Goal: Transaction & Acquisition: Purchase product/service

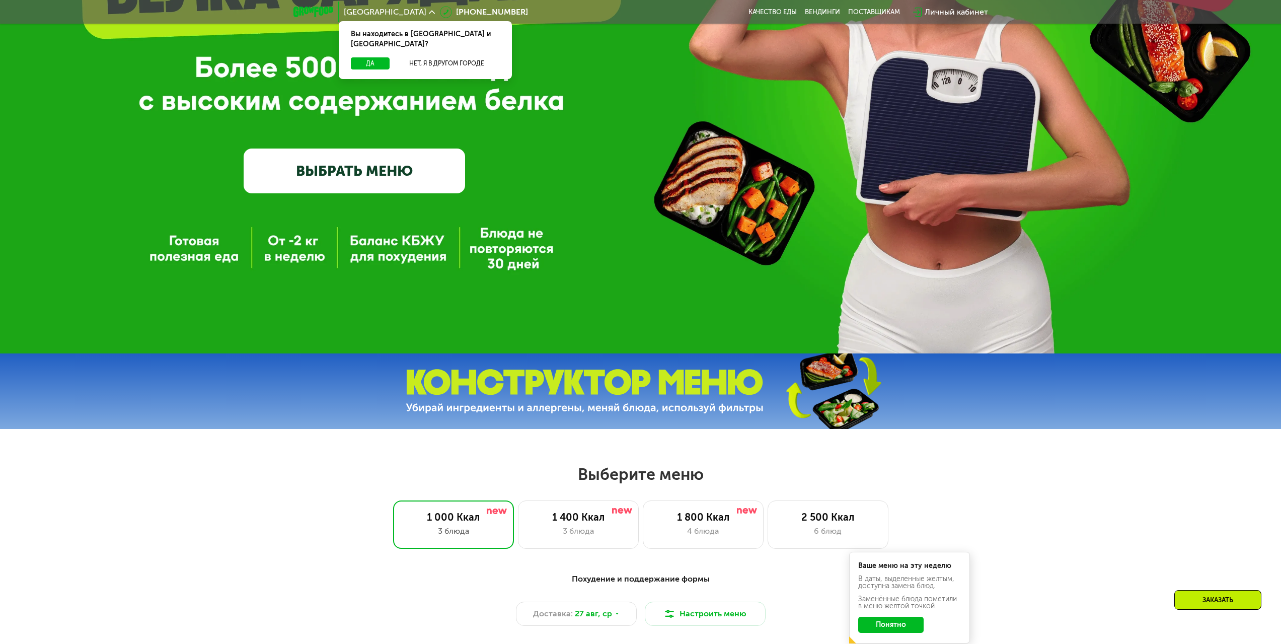
scroll to position [453, 0]
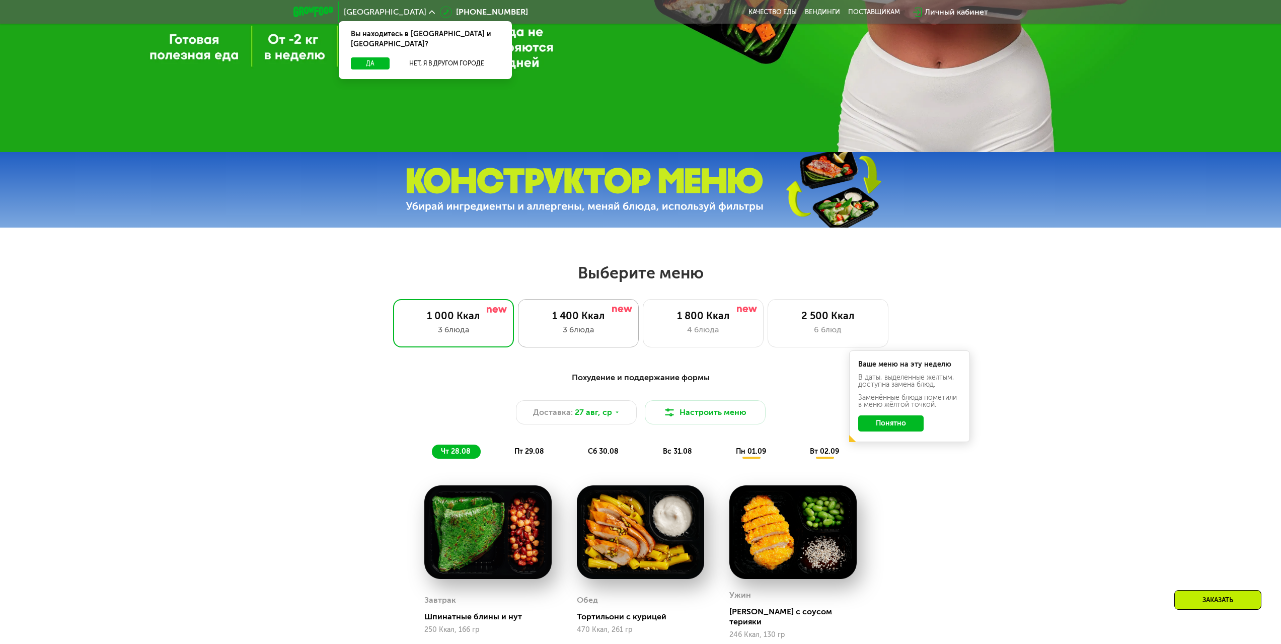
click at [577, 327] on div "3 блюда" at bounding box center [579, 330] width 100 height 12
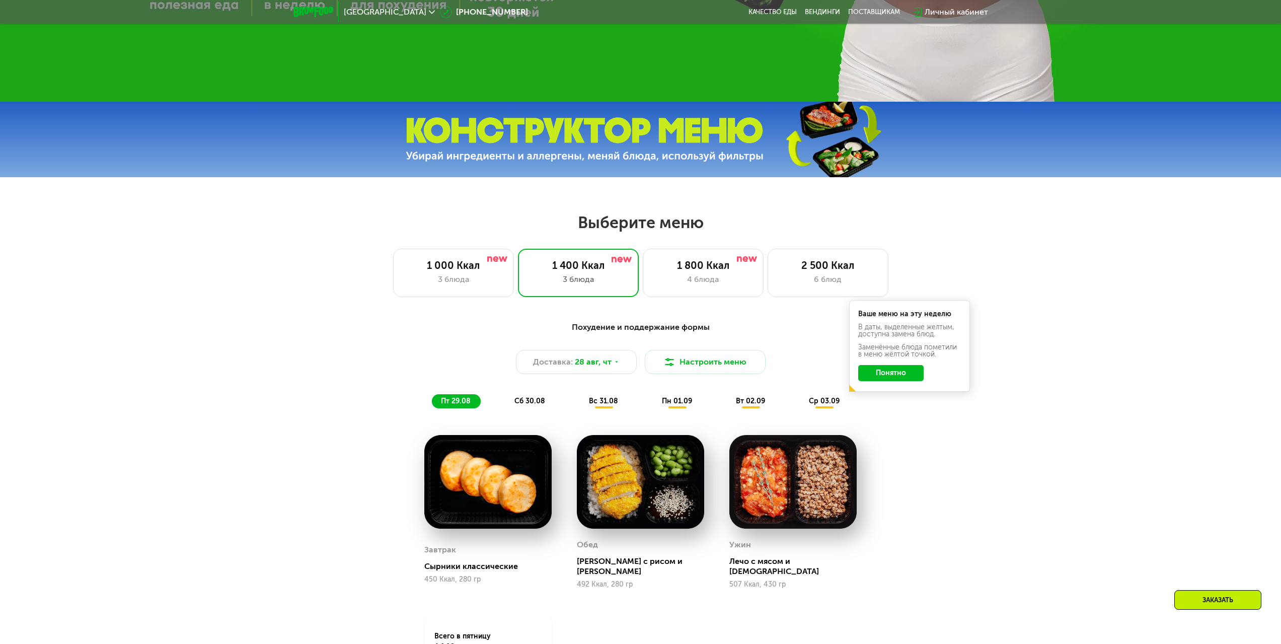
scroll to position [654, 0]
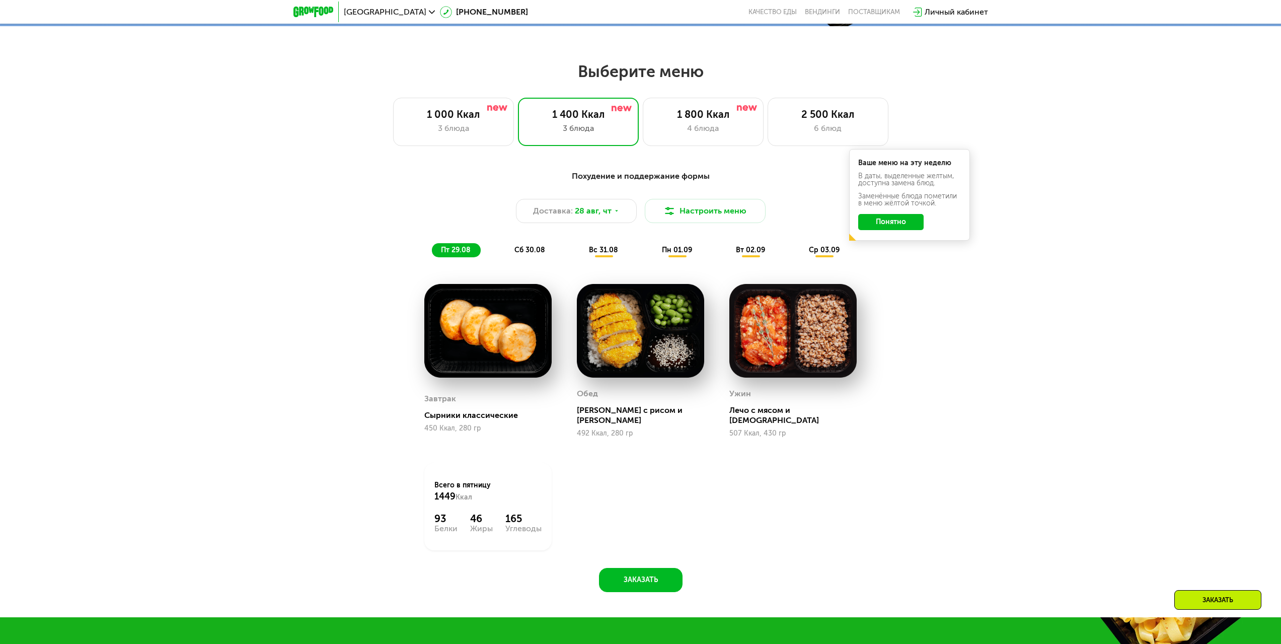
click at [887, 222] on button "Понятно" at bounding box center [890, 222] width 65 height 16
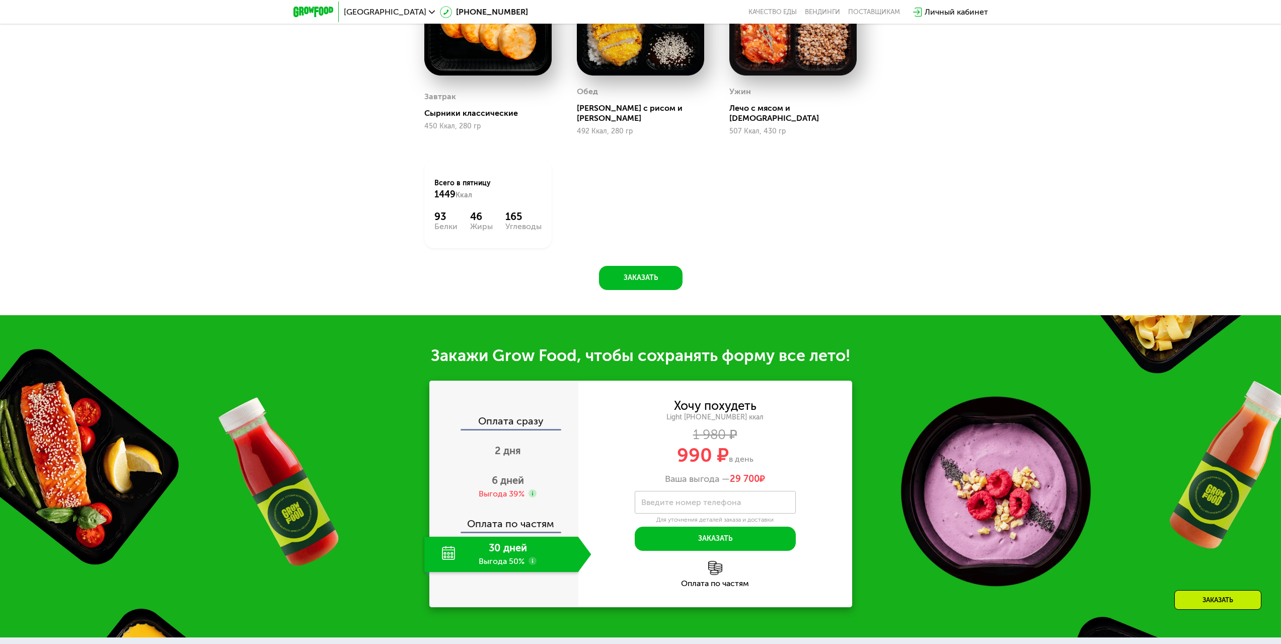
scroll to position [1158, 0]
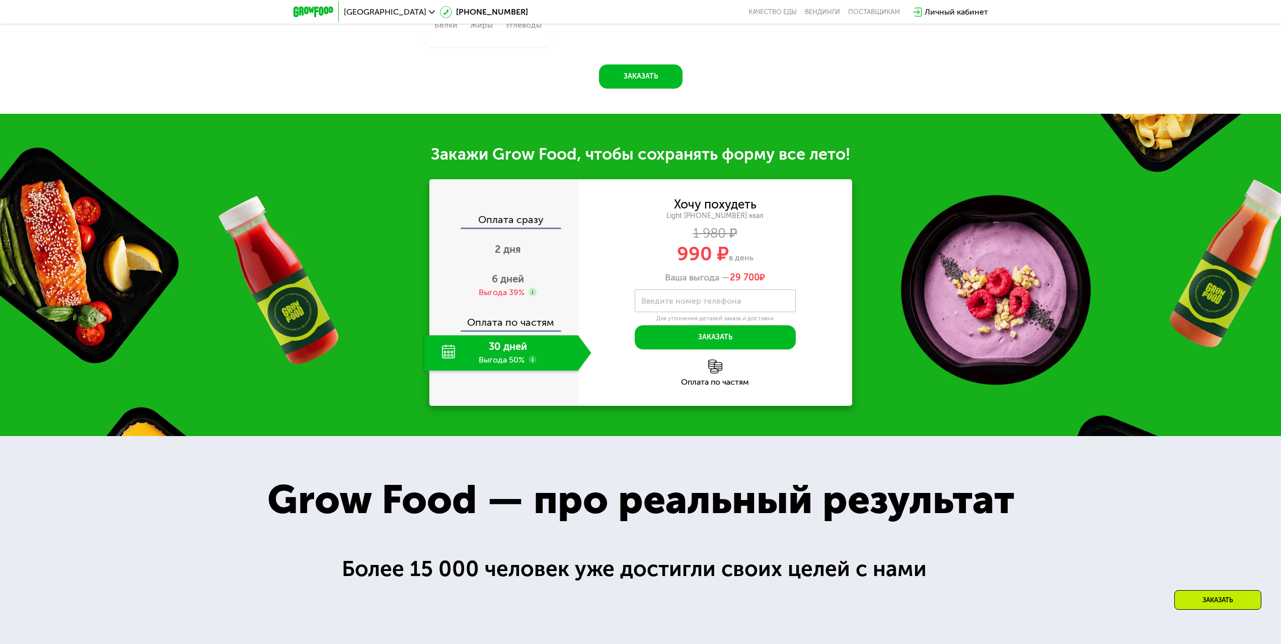
click at [506, 351] on div "30 дней Выгода 50%" at bounding box center [501, 352] width 154 height 35
drag, startPoint x: 665, startPoint y: 247, endPoint x: 755, endPoint y: 249, distance: 89.6
click at [755, 249] on div "990 ₽ в день" at bounding box center [715, 253] width 274 height 19
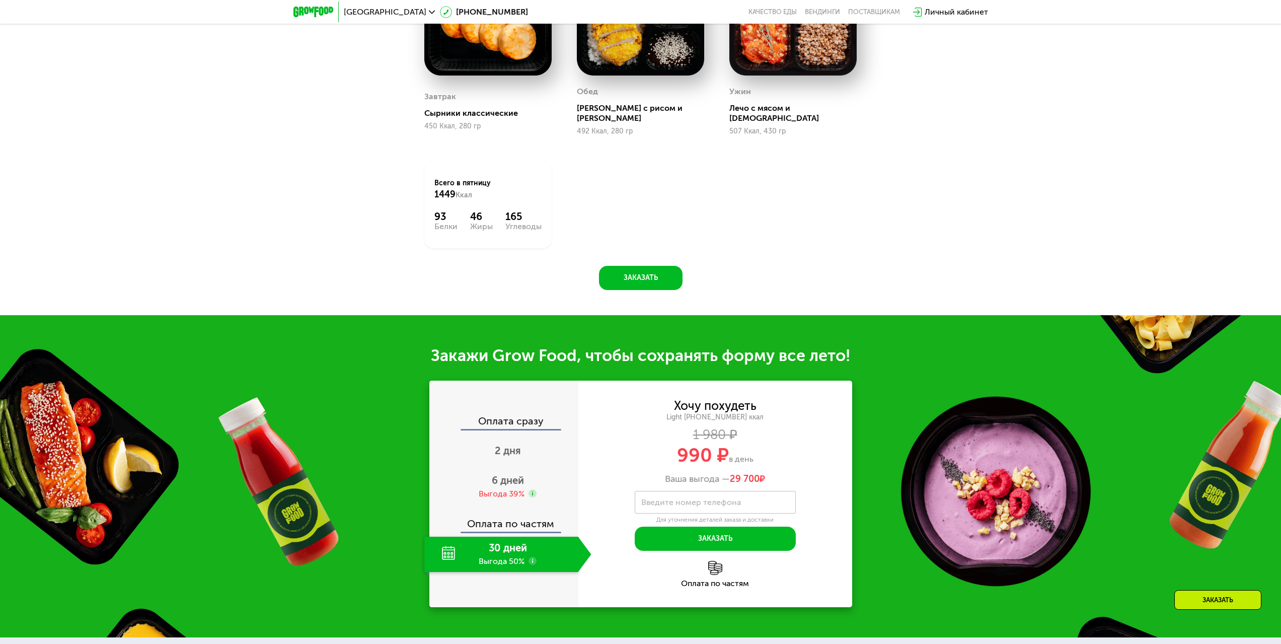
scroll to position [1057, 0]
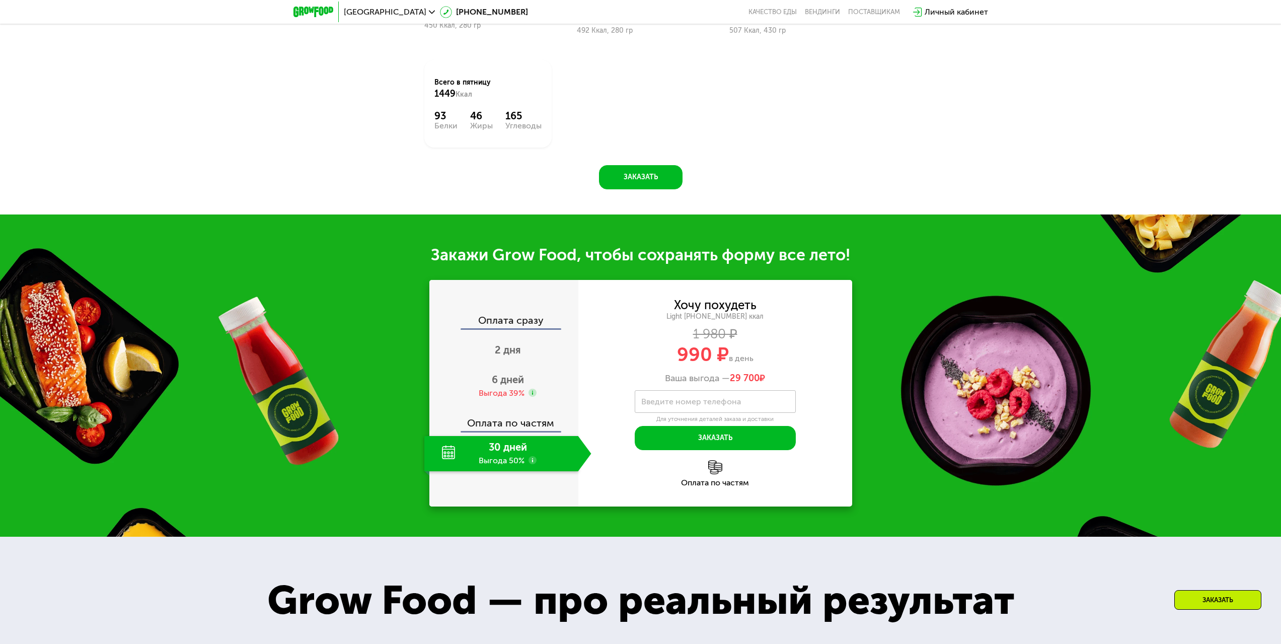
click at [734, 399] on label "Введите номер телефона" at bounding box center [691, 402] width 100 height 6
click at [734, 399] on input "Введите номер телефона" at bounding box center [715, 401] width 161 height 23
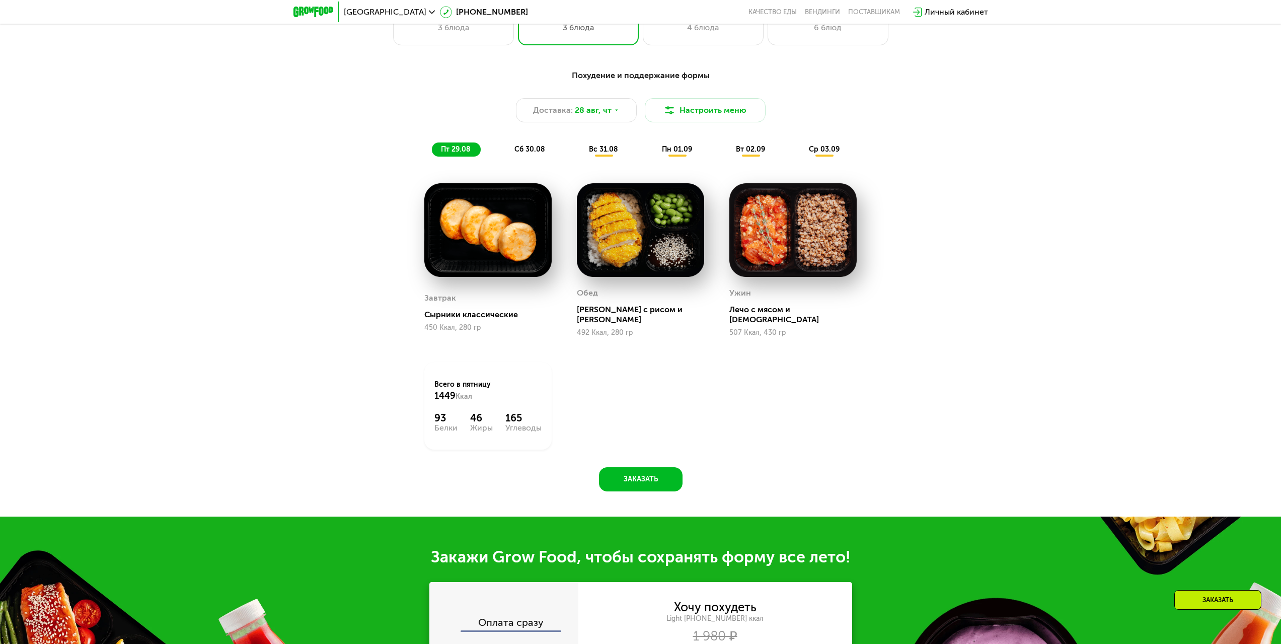
scroll to position [654, 0]
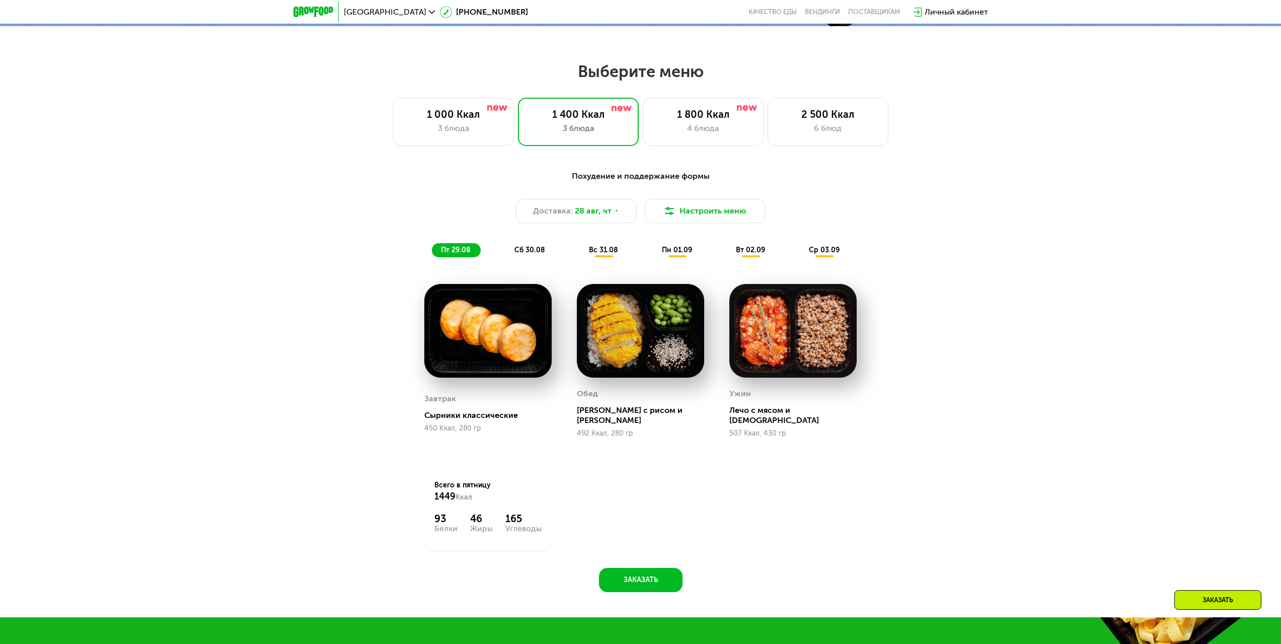
click at [538, 253] on span "сб 30.08" at bounding box center [529, 250] width 31 height 9
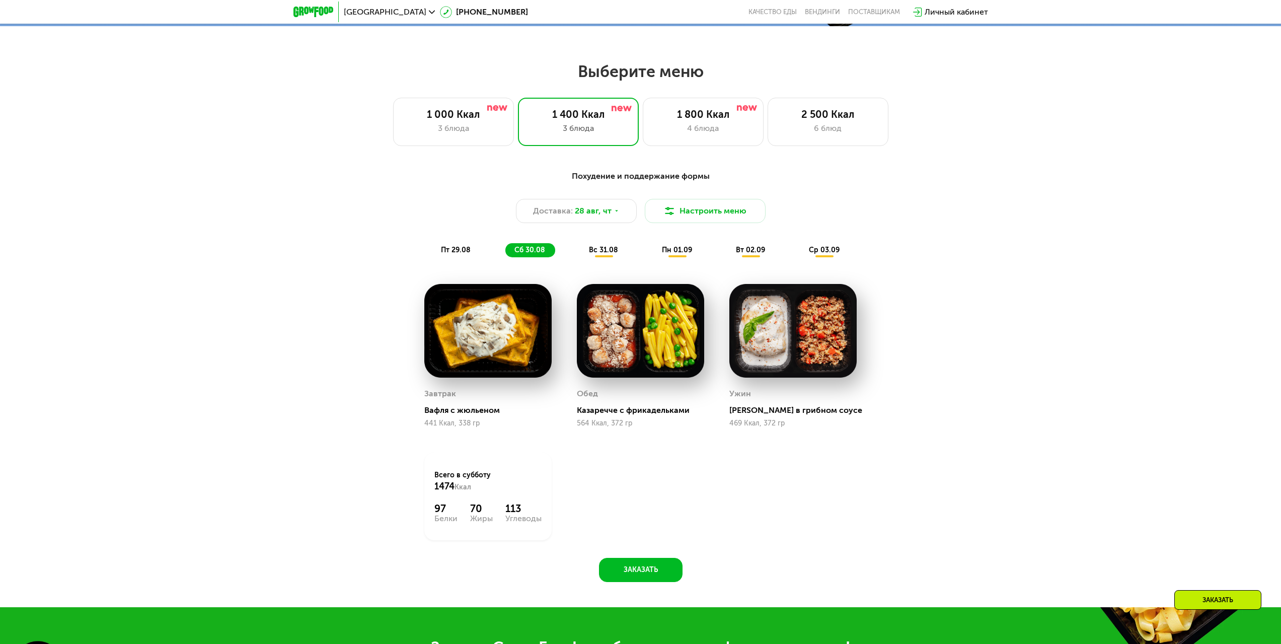
click at [653, 257] on div "вс 31.08" at bounding box center [677, 250] width 49 height 14
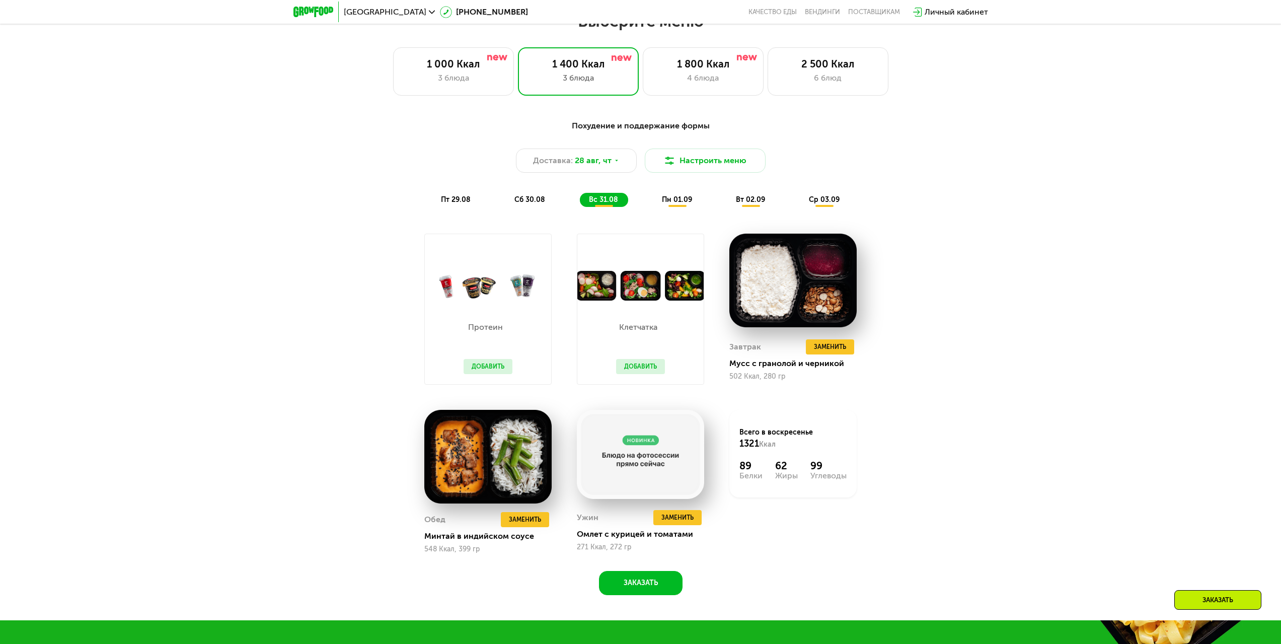
scroll to position [755, 0]
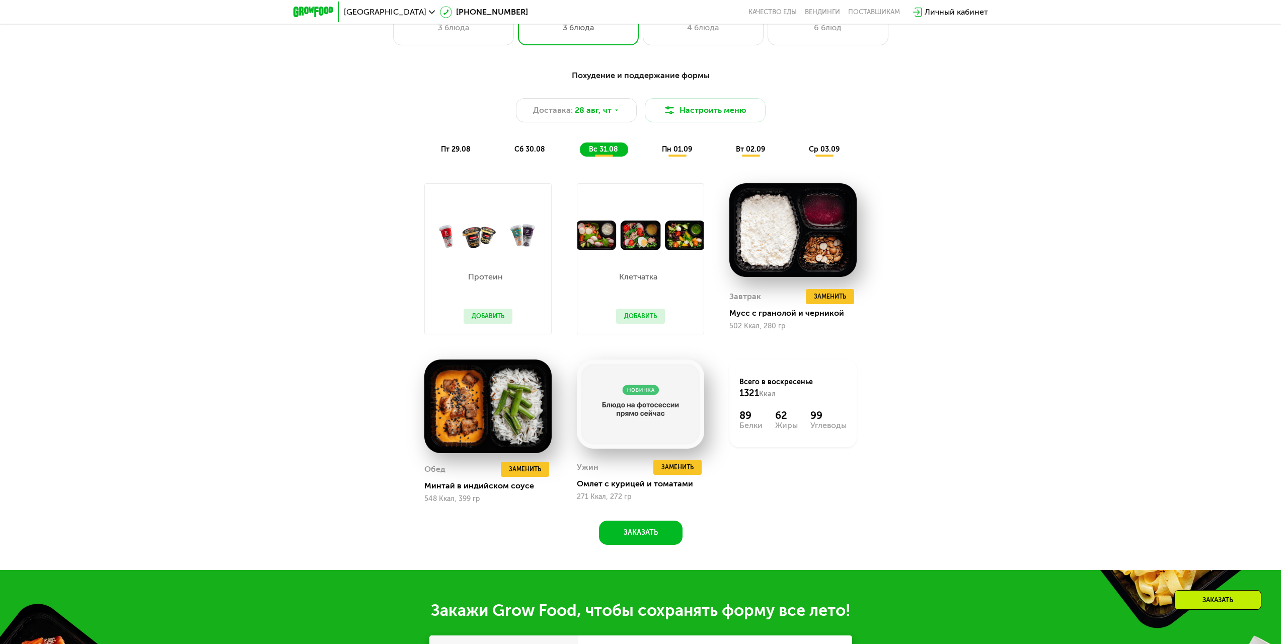
click at [685, 152] on span "пн 01.09" at bounding box center [677, 149] width 30 height 9
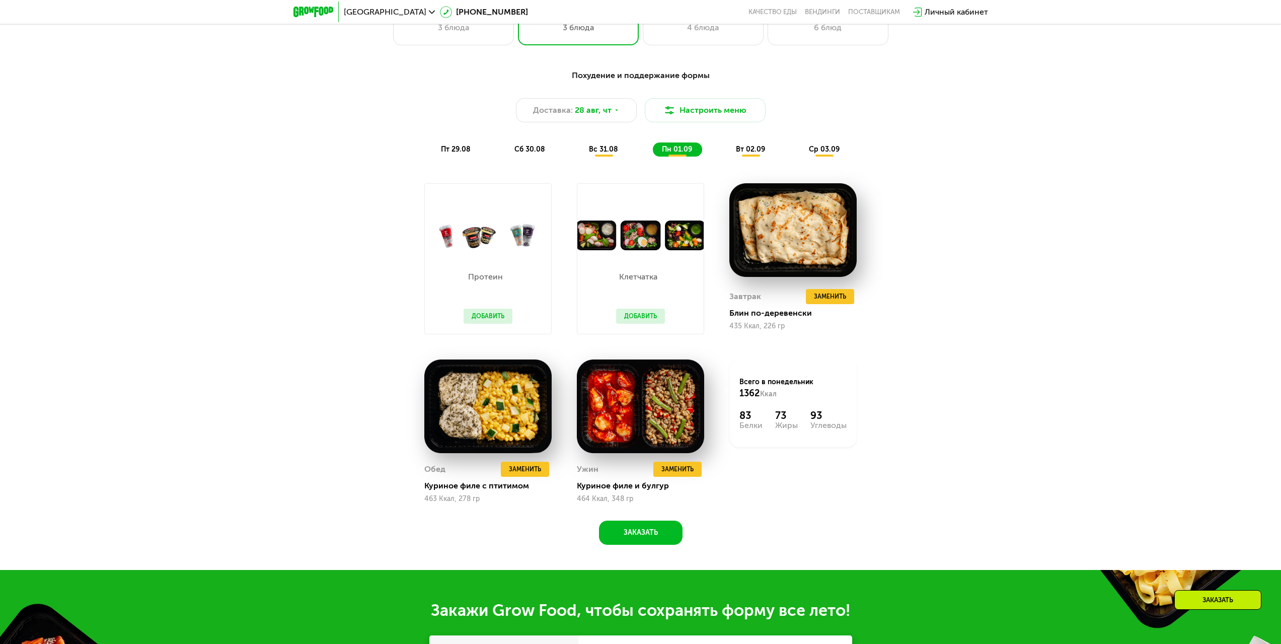
click at [800, 145] on div "вт 02.09" at bounding box center [825, 149] width 50 height 14
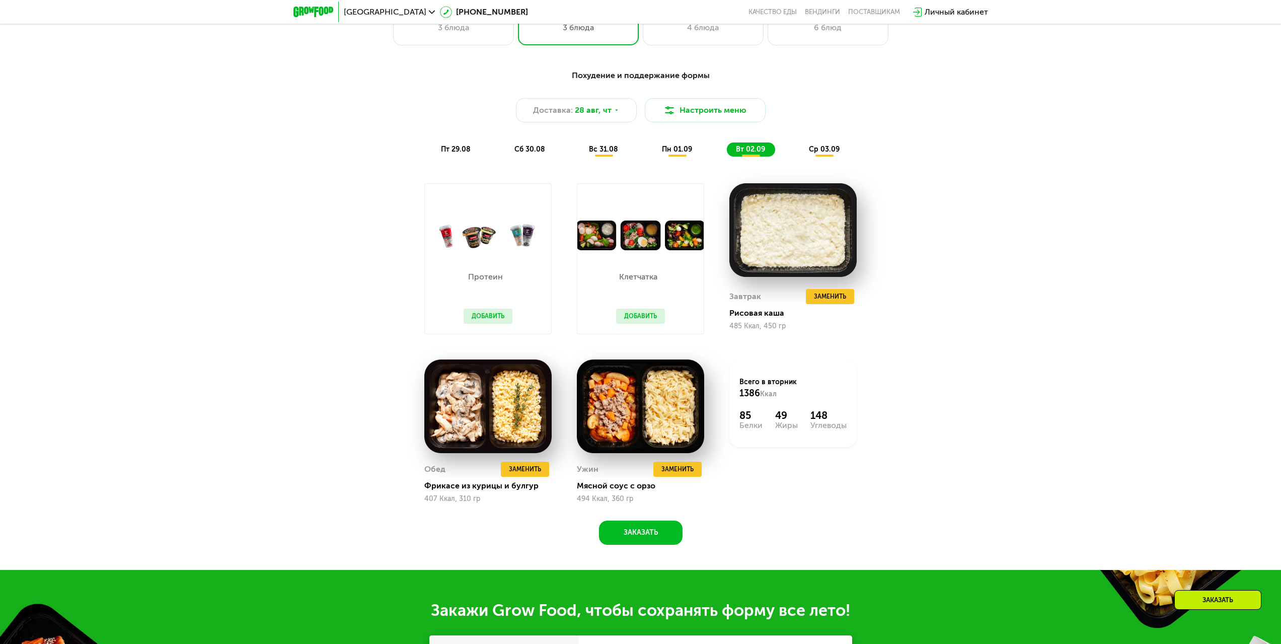
click at [816, 154] on span "ср 03.09" at bounding box center [824, 149] width 31 height 9
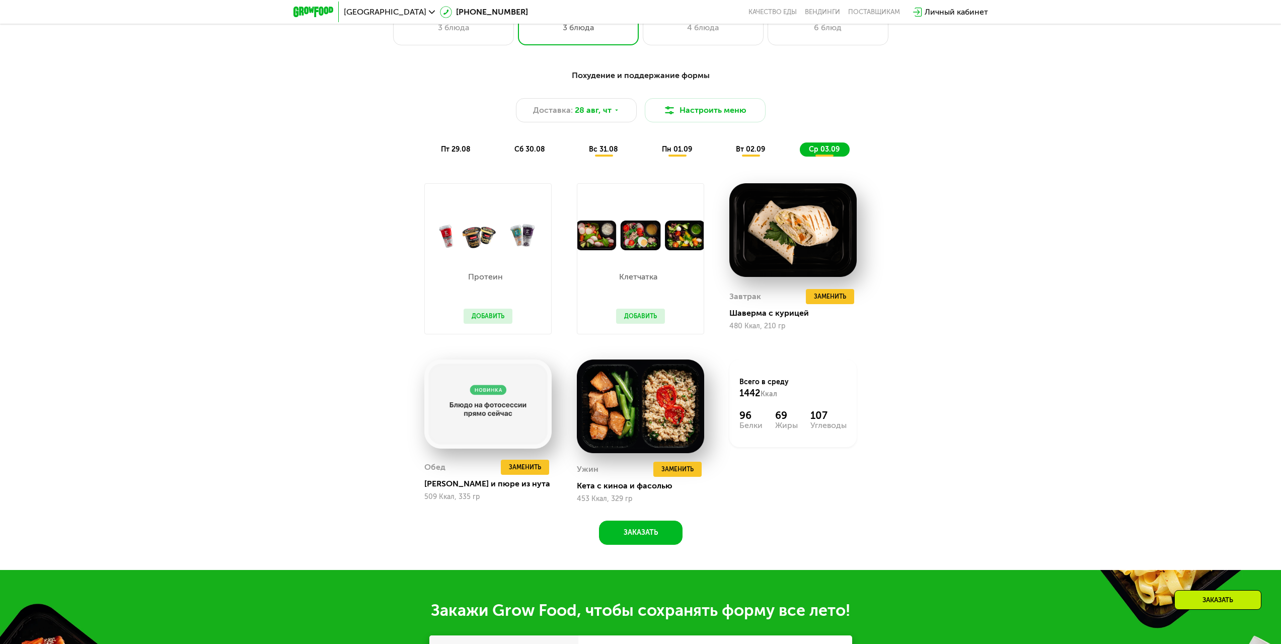
click at [612, 154] on span "вс 31.08" at bounding box center [603, 149] width 29 height 9
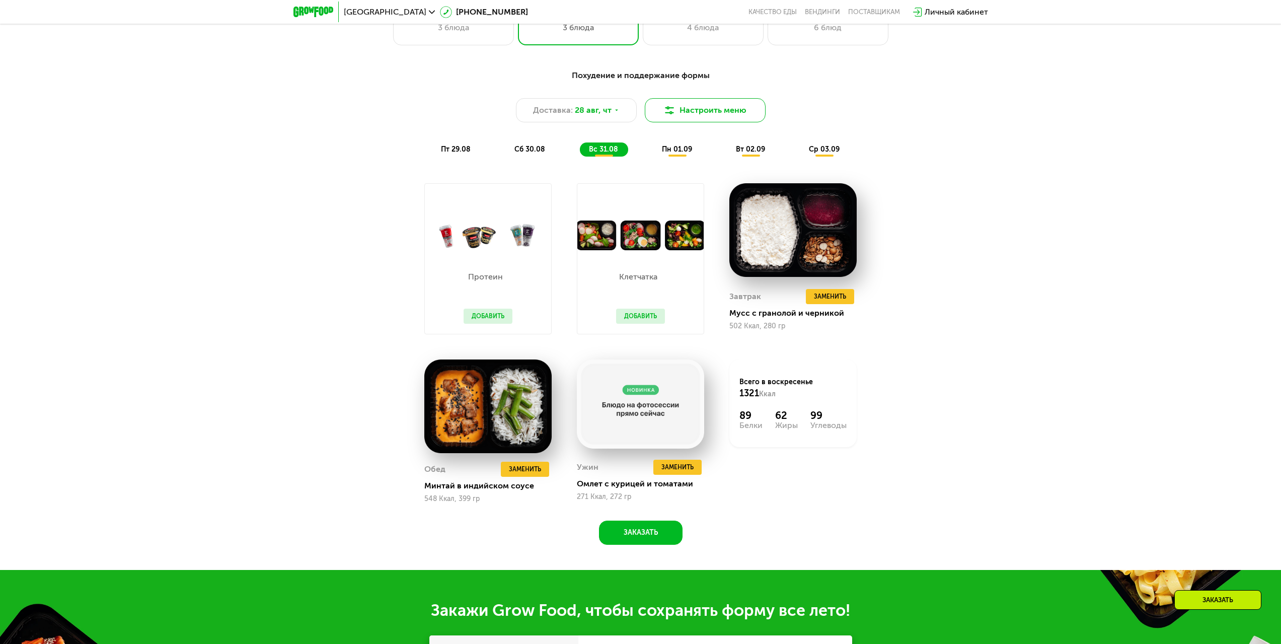
click at [726, 112] on button "Настроить меню" at bounding box center [705, 110] width 121 height 24
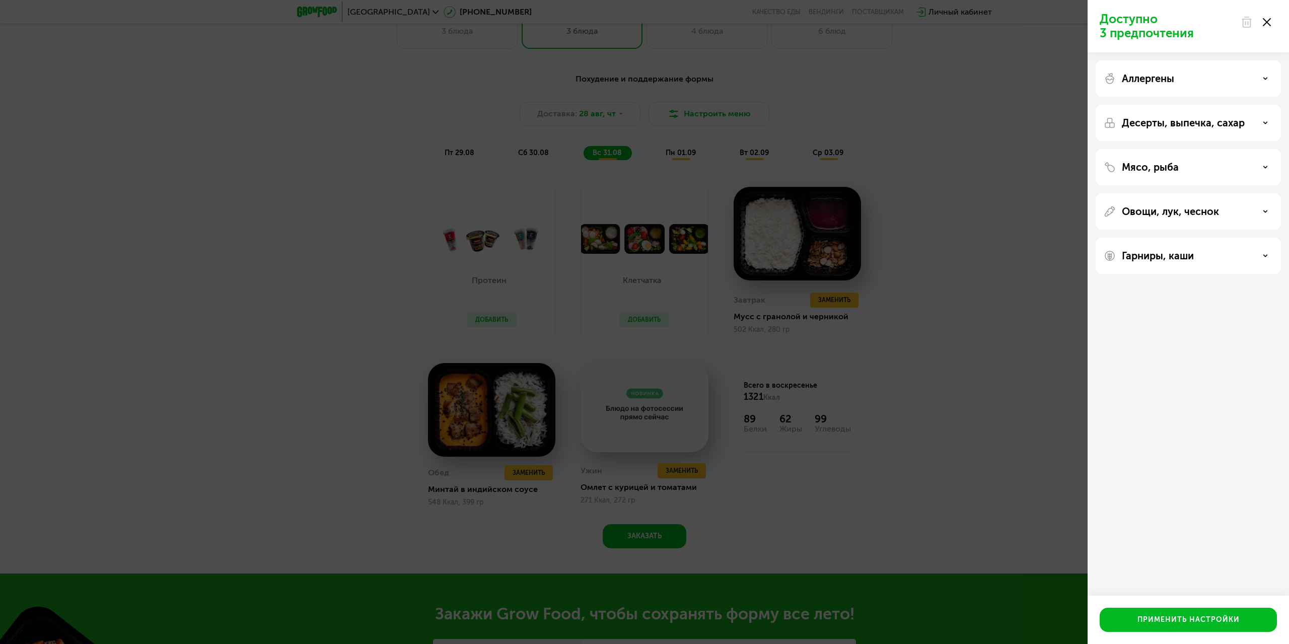
click at [1200, 127] on p "Десерты, выпечка, сахар" at bounding box center [1182, 123] width 123 height 12
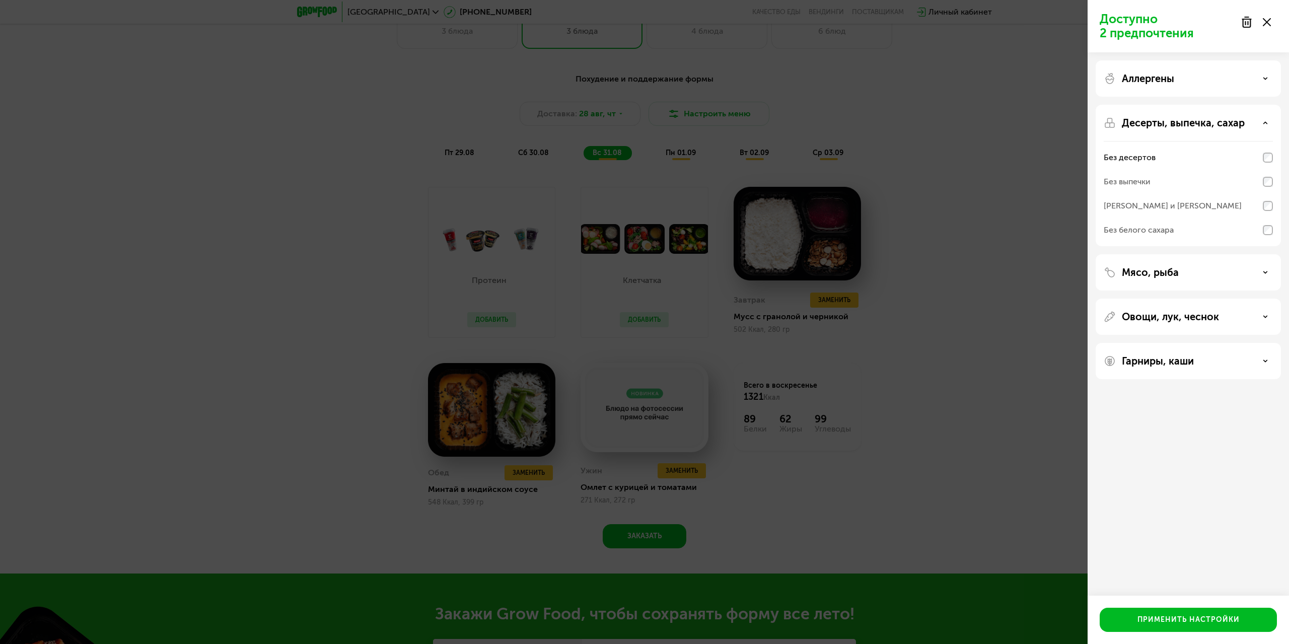
click at [1218, 127] on p "Десерты, выпечка, сахар" at bounding box center [1182, 123] width 123 height 12
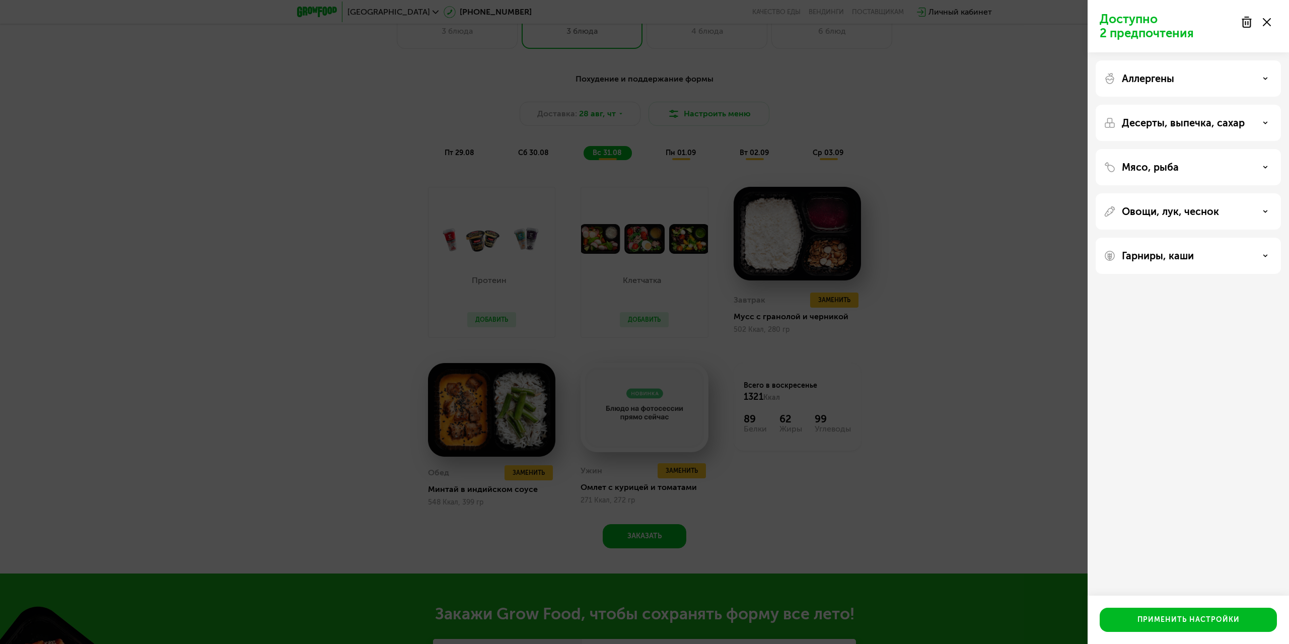
click at [1193, 193] on div "Мясо, рыба" at bounding box center [1187, 211] width 185 height 36
click at [1252, 170] on div "Мясо, рыба" at bounding box center [1187, 167] width 169 height 12
click at [1257, 323] on div "Мясо, рыба Нет ограничений Без свинины и ветчины Без красного мяса Без рыбы Без…" at bounding box center [1187, 341] width 185 height 36
click at [1271, 171] on div "Мясо, рыба" at bounding box center [1187, 167] width 169 height 12
click at [1211, 238] on div "Овощи, лук, чеснок" at bounding box center [1187, 256] width 185 height 36
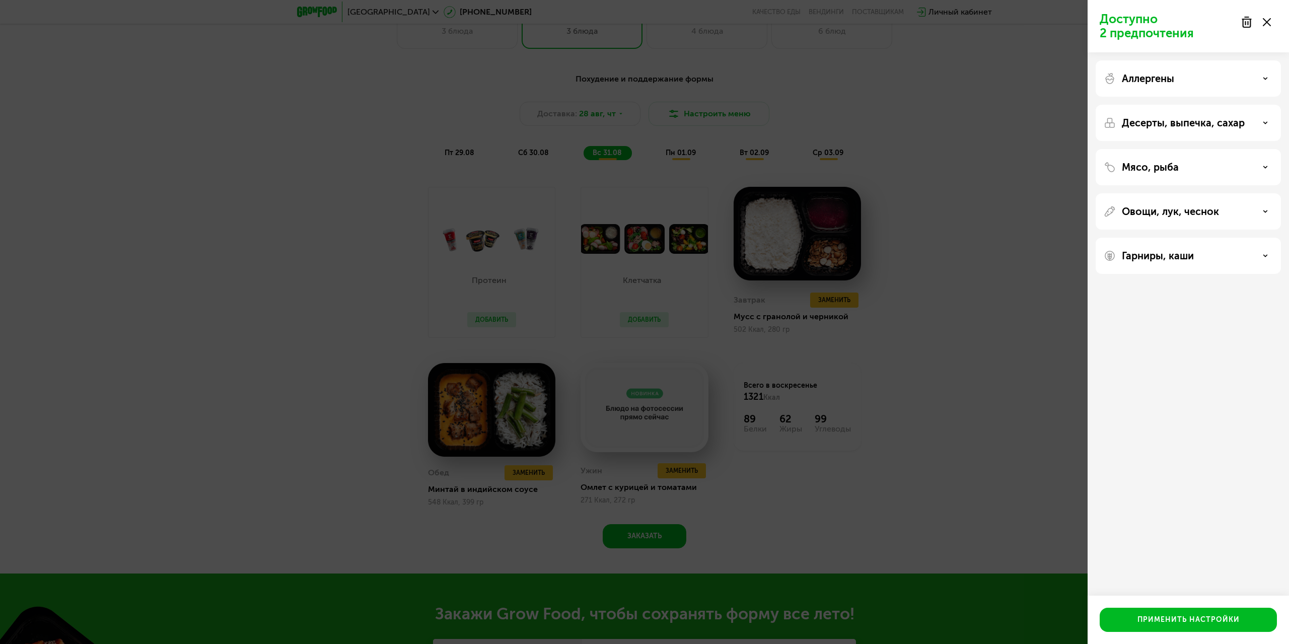
click at [1211, 213] on p "Овощи, лук, чеснок" at bounding box center [1169, 211] width 97 height 12
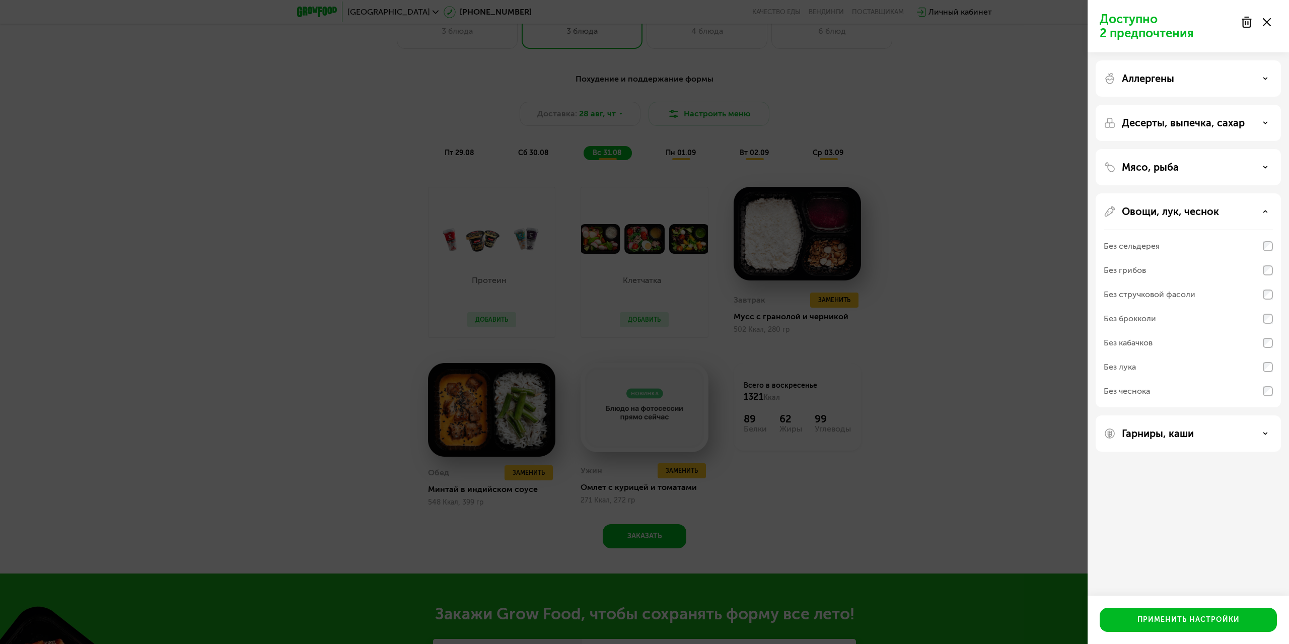
click at [1201, 216] on p "Овощи, лук, чеснок" at bounding box center [1169, 211] width 97 height 12
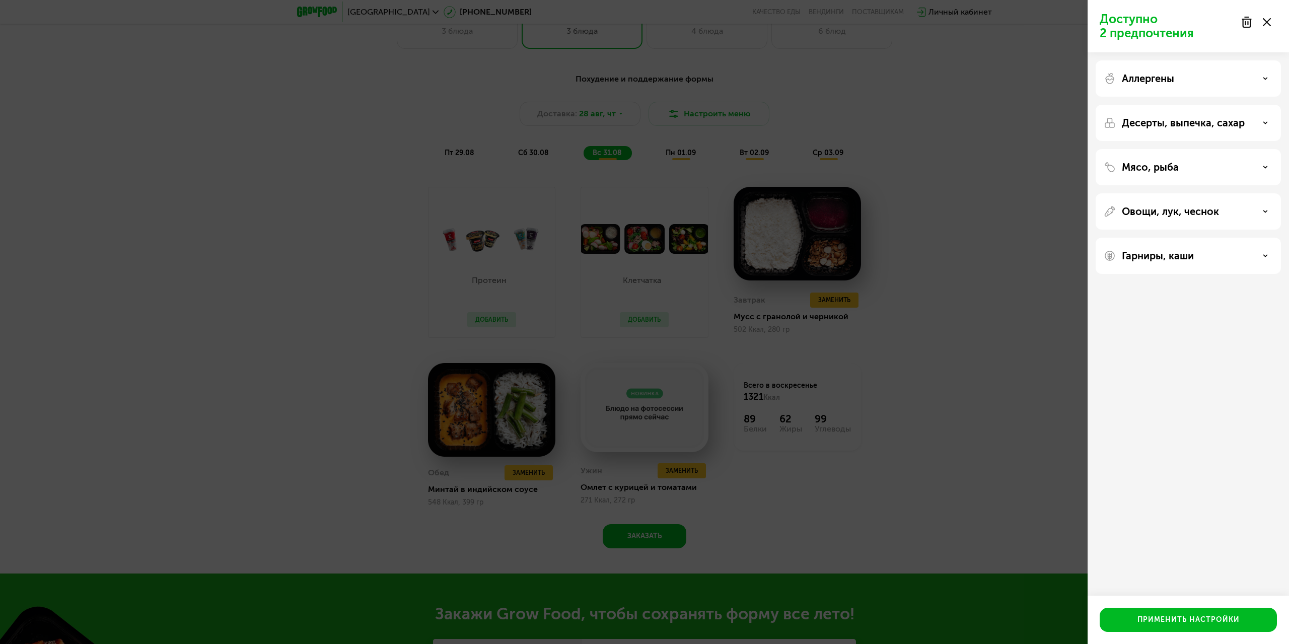
click at [1186, 242] on div "Гарниры, каши" at bounding box center [1187, 256] width 185 height 36
click at [1180, 259] on p "Гарниры, каши" at bounding box center [1157, 256] width 72 height 12
click at [1155, 251] on p "Гарниры, каши" at bounding box center [1157, 256] width 72 height 12
click at [1187, 126] on p "Десерты, выпечка, сахар" at bounding box center [1182, 123] width 123 height 12
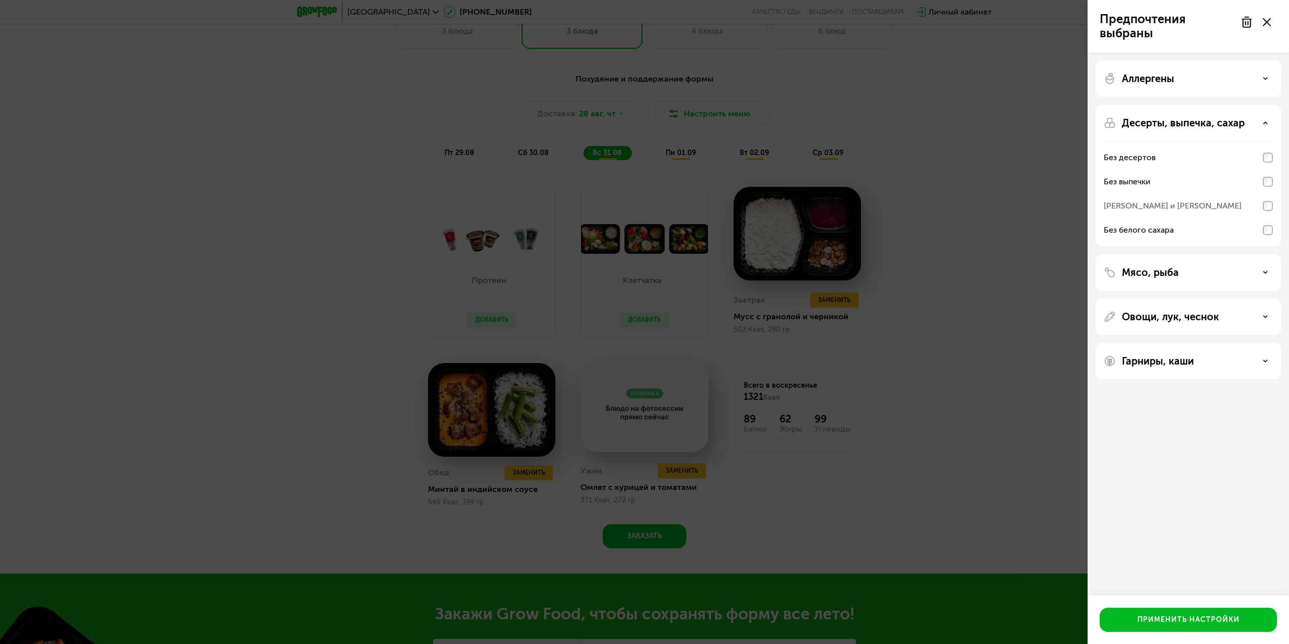
click at [1223, 254] on div "Десерты, выпечка, сахар Без десертов Без выпечки Без сэндвичей и круассанов Без…" at bounding box center [1187, 272] width 185 height 36
click at [1197, 254] on div "Десерты, выпечка, сахар Без десертов Без выпечки Без сэндвичей и круассанов Без…" at bounding box center [1187, 272] width 185 height 36
click at [1195, 123] on p "Десерты, выпечка, сахар" at bounding box center [1182, 123] width 123 height 12
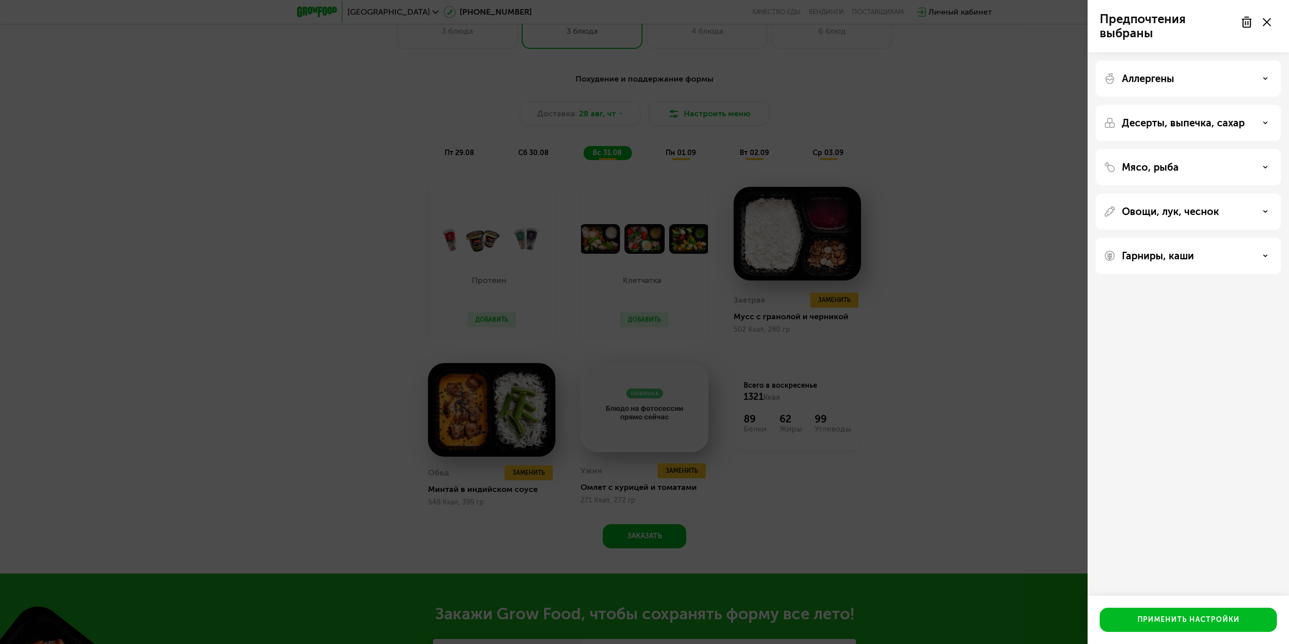
click at [1205, 77] on div "Аллергены" at bounding box center [1187, 78] width 169 height 12
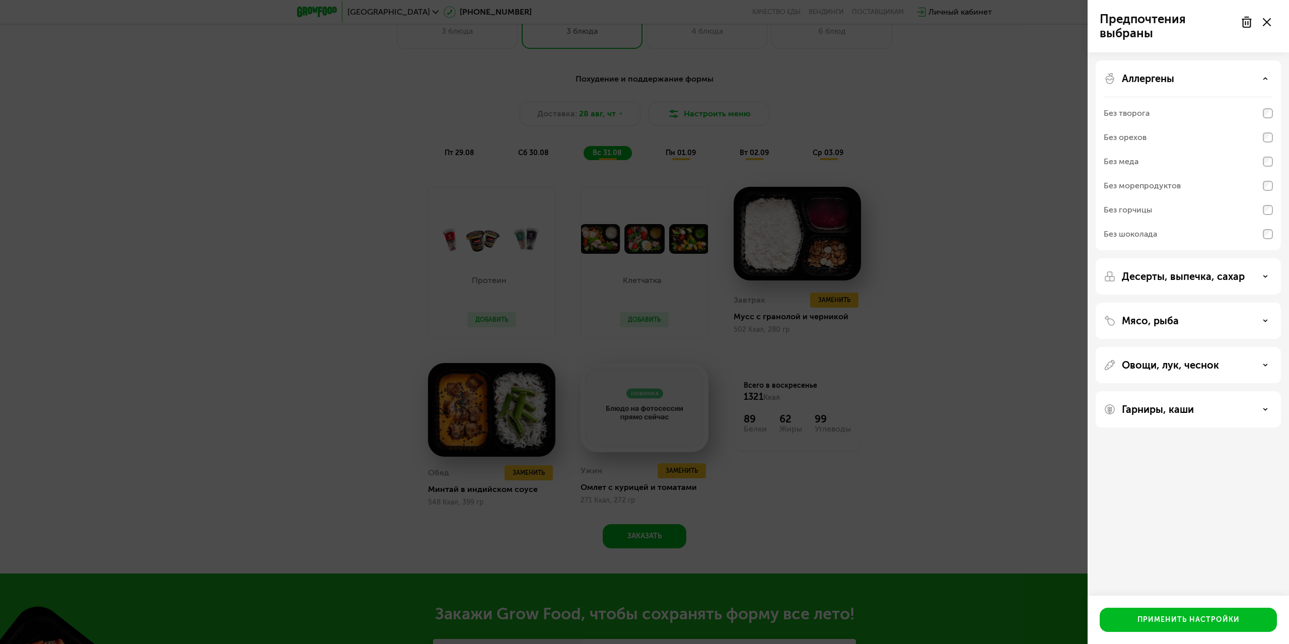
click at [1205, 77] on div "Аллергены" at bounding box center [1187, 78] width 169 height 12
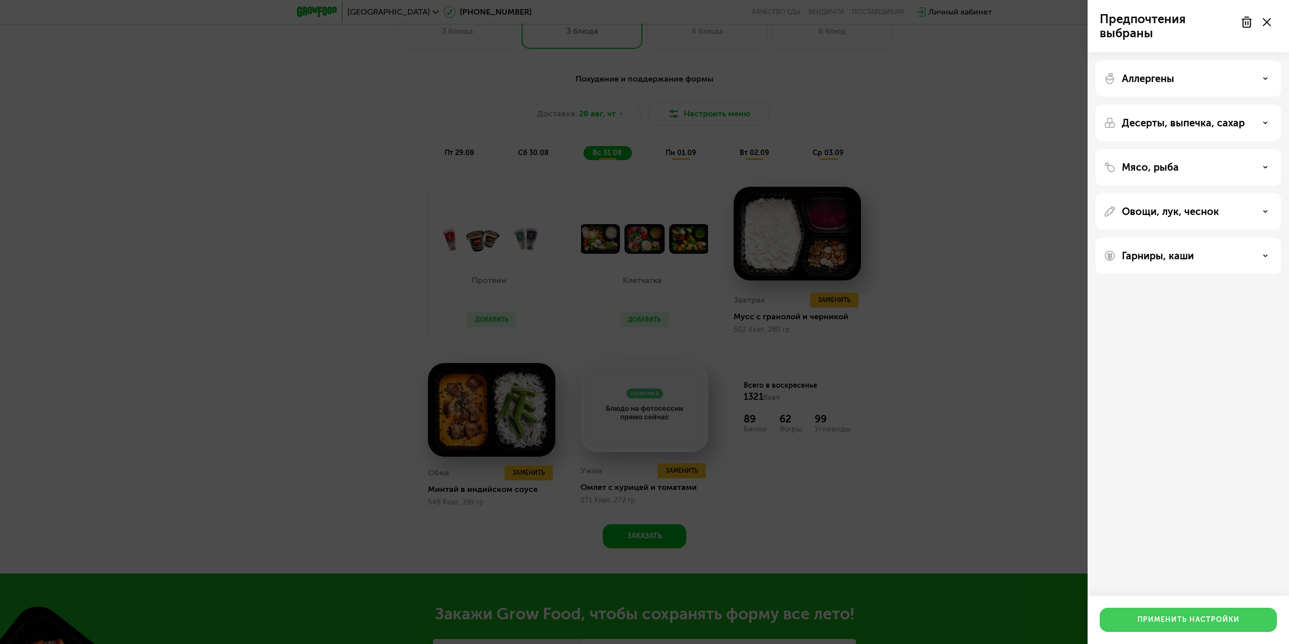
click at [1183, 626] on button "Применить настройки" at bounding box center [1187, 620] width 177 height 24
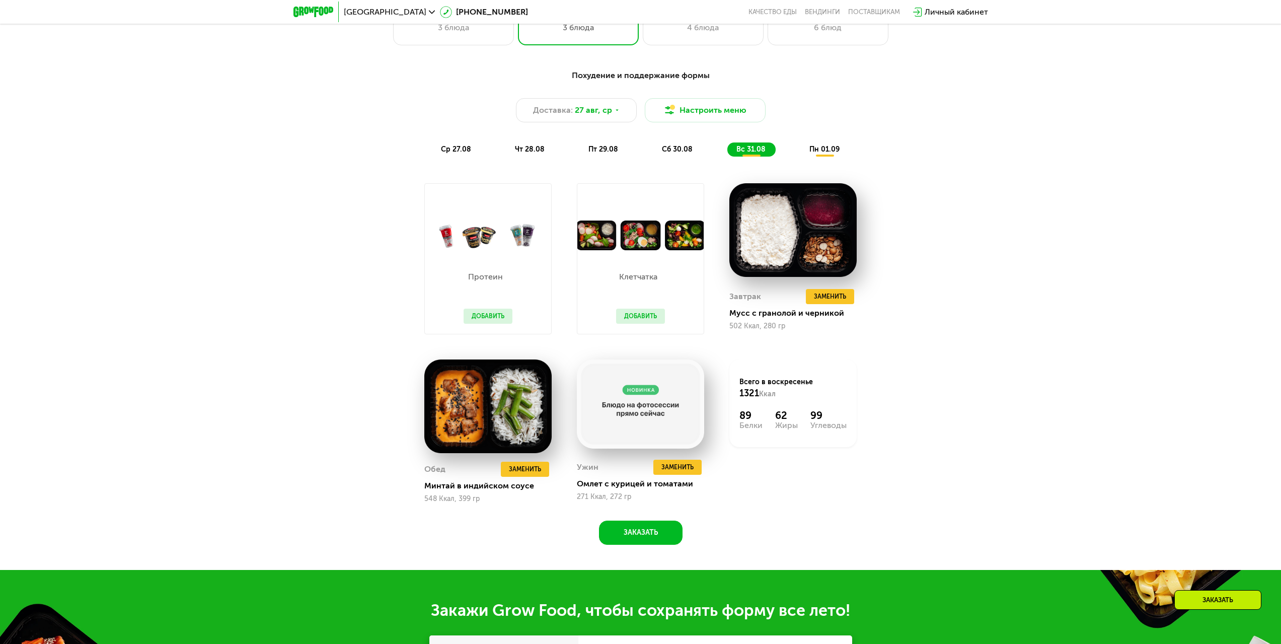
click at [637, 317] on button "Добавить" at bounding box center [640, 316] width 49 height 15
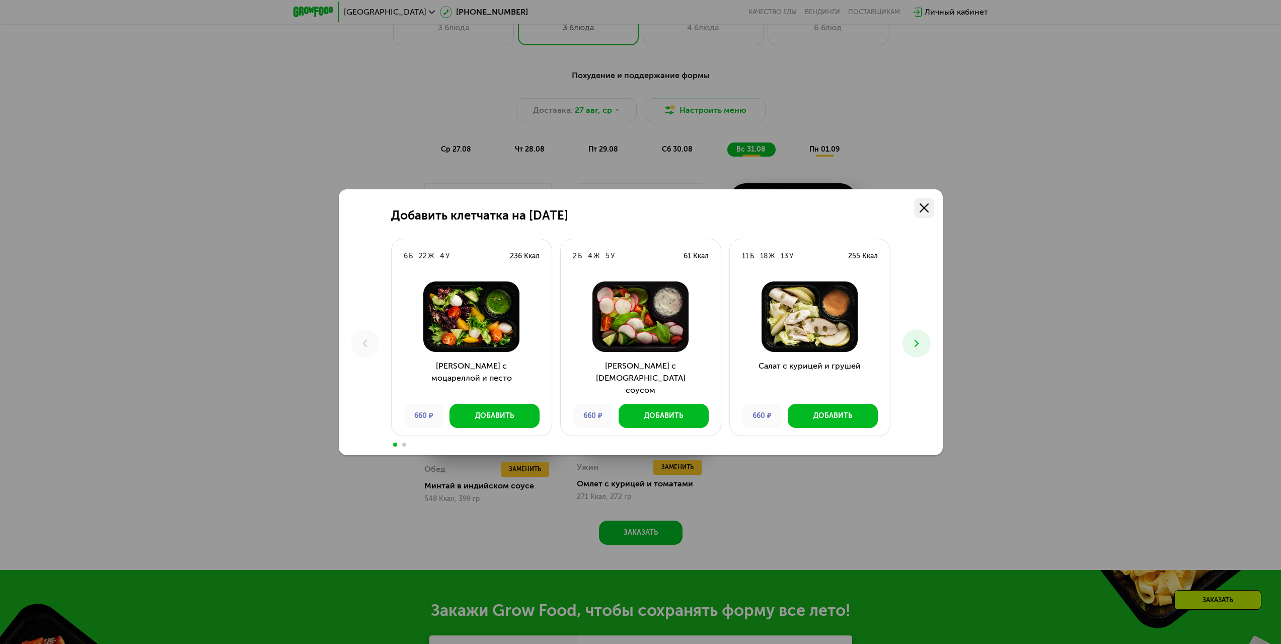
click at [926, 204] on icon at bounding box center [924, 207] width 9 height 9
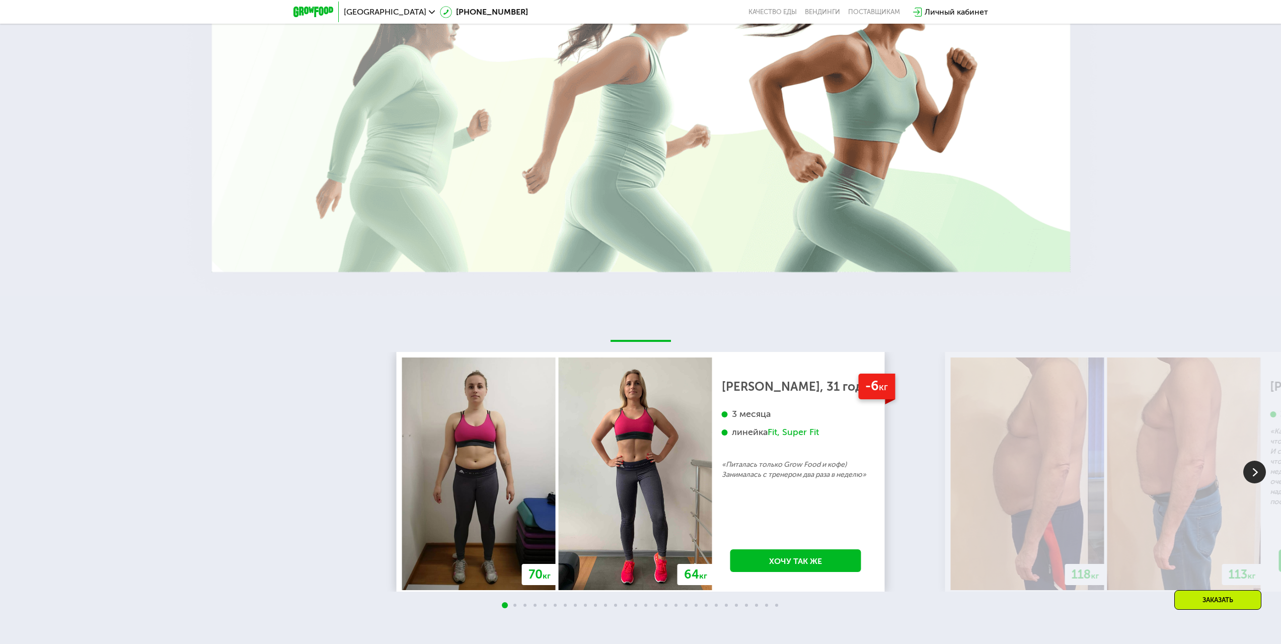
scroll to position [2164, 0]
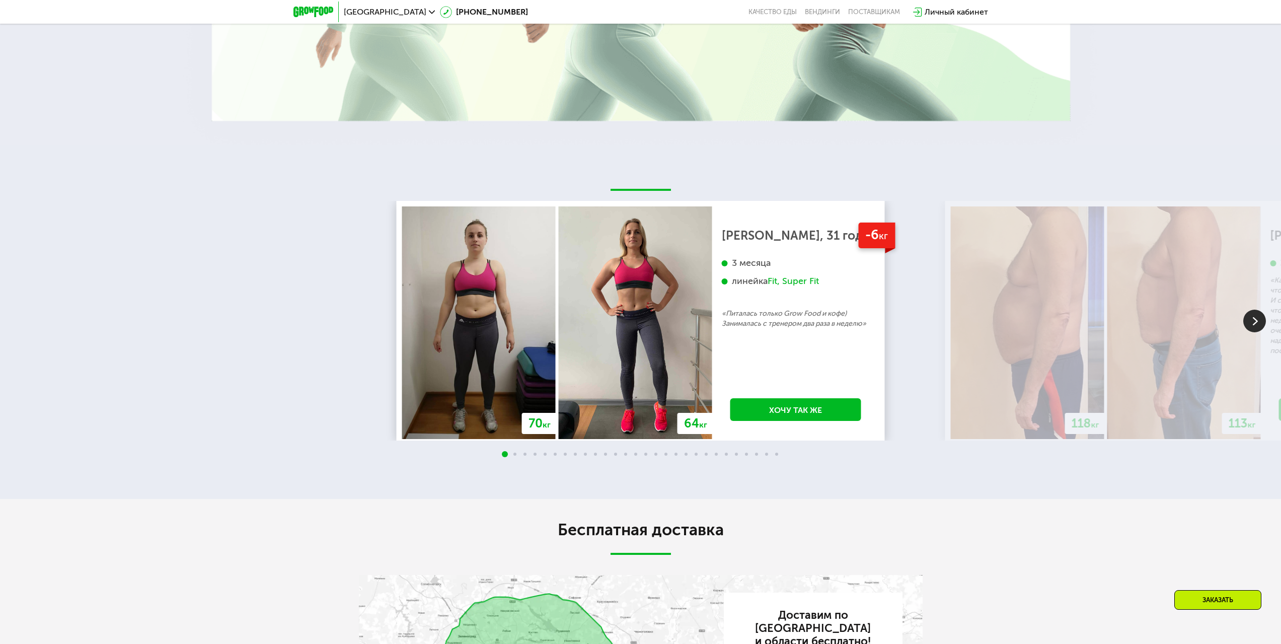
click at [1252, 328] on img at bounding box center [1254, 321] width 23 height 23
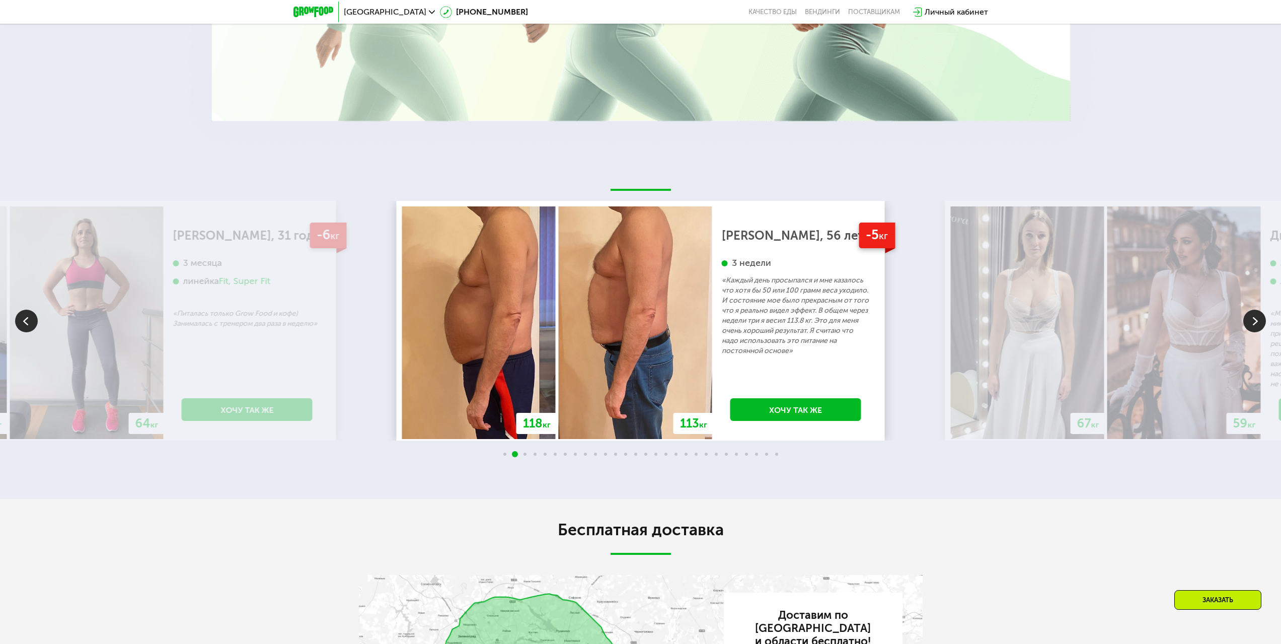
click at [1246, 327] on img at bounding box center [1254, 321] width 23 height 23
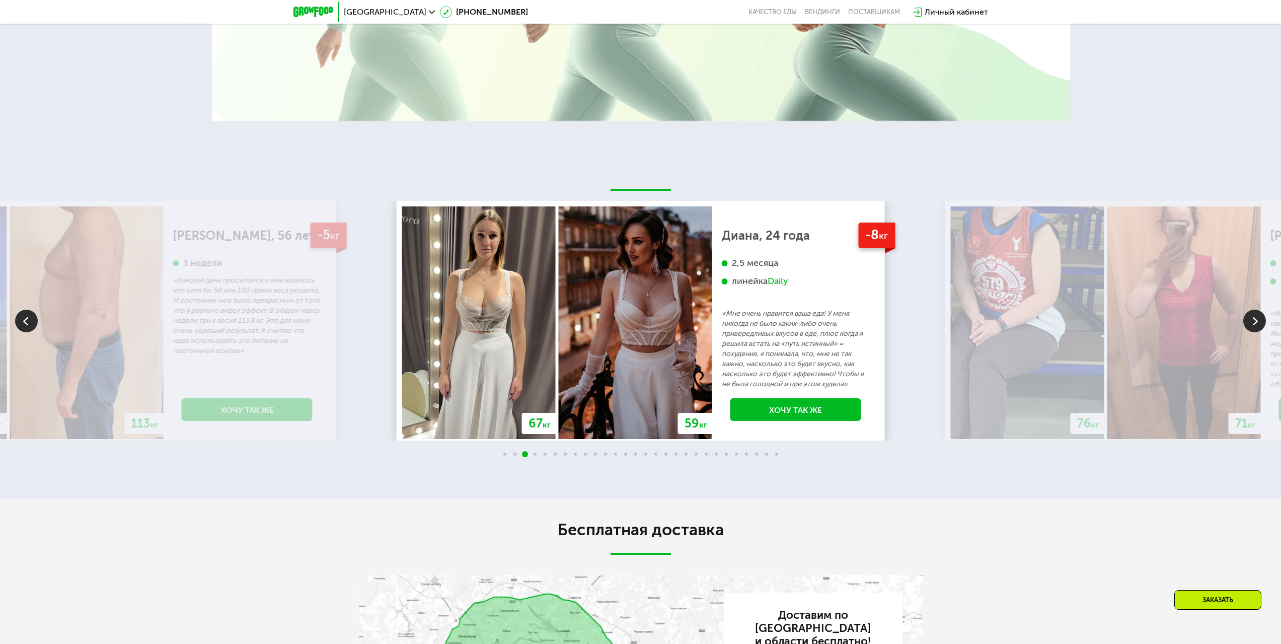
click at [1251, 324] on img at bounding box center [1254, 321] width 23 height 23
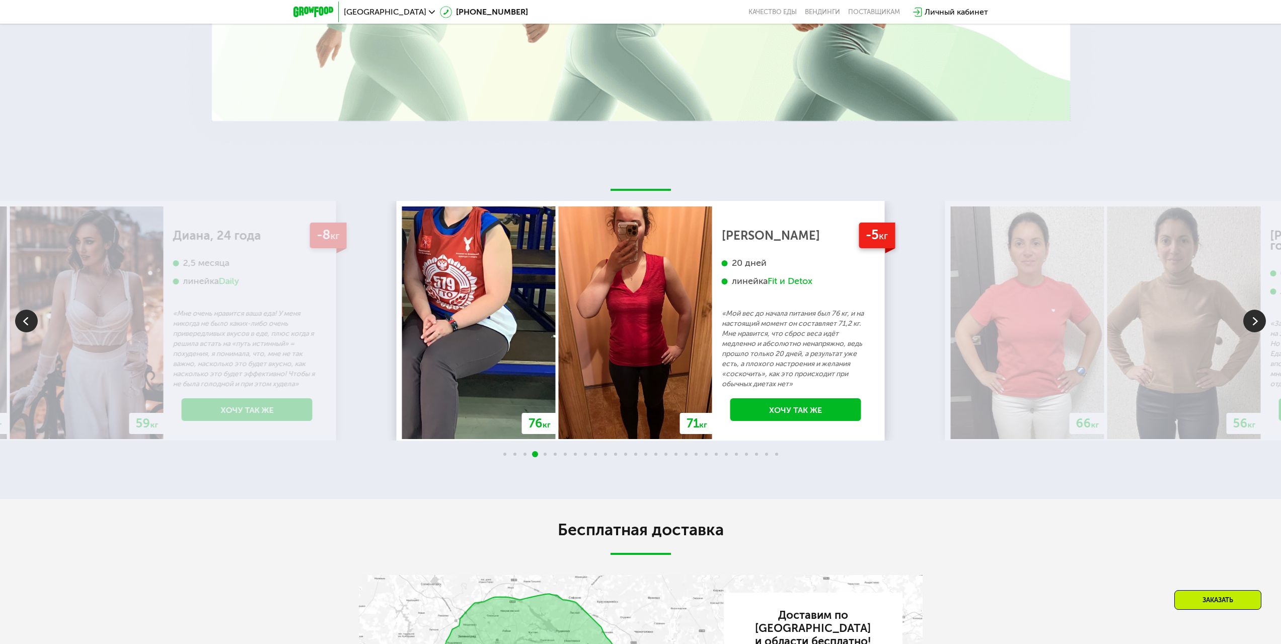
click at [1251, 324] on img at bounding box center [1254, 321] width 23 height 23
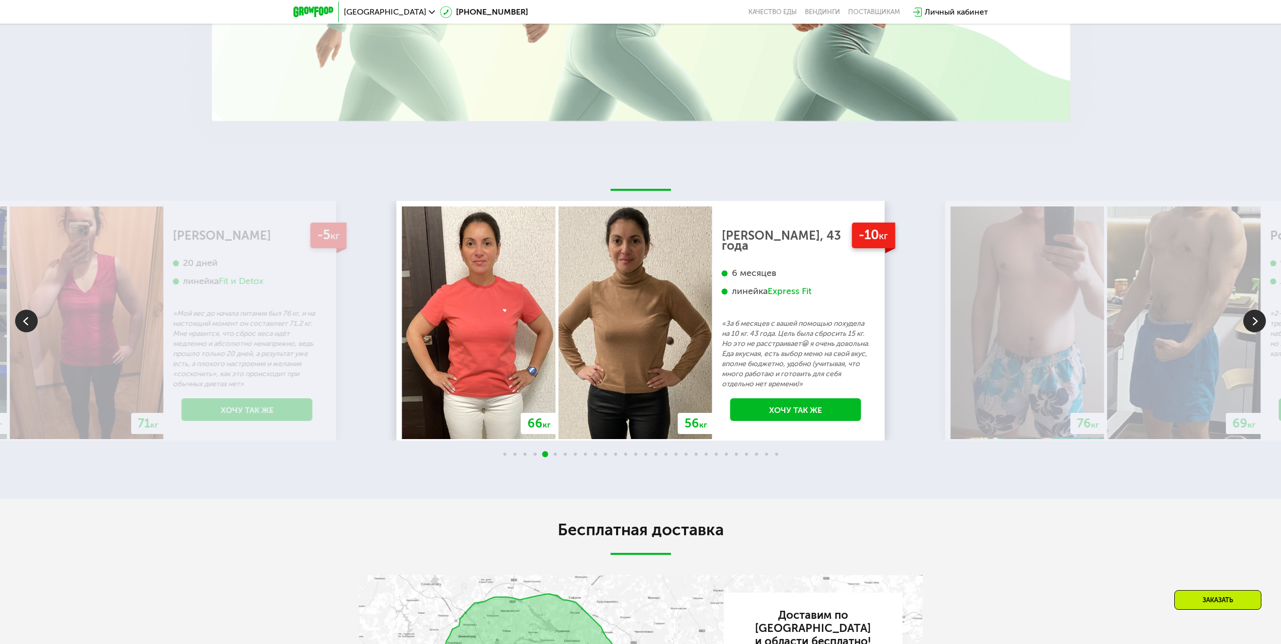
click at [1247, 323] on img at bounding box center [1254, 321] width 23 height 23
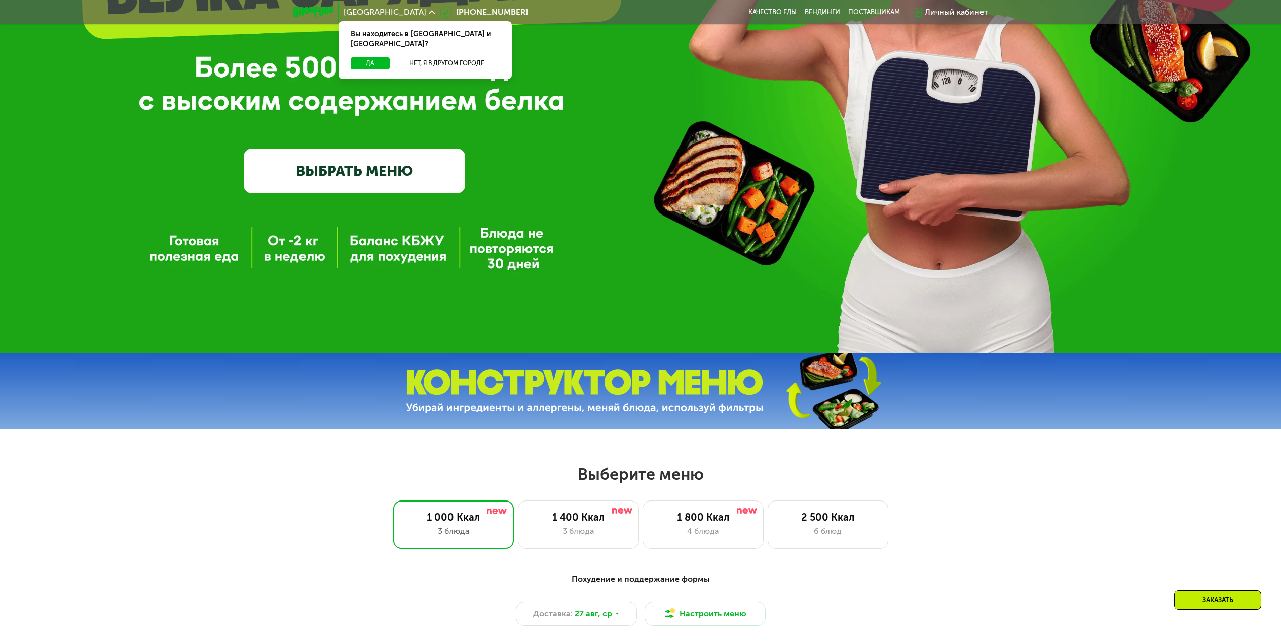
scroll to position [604, 0]
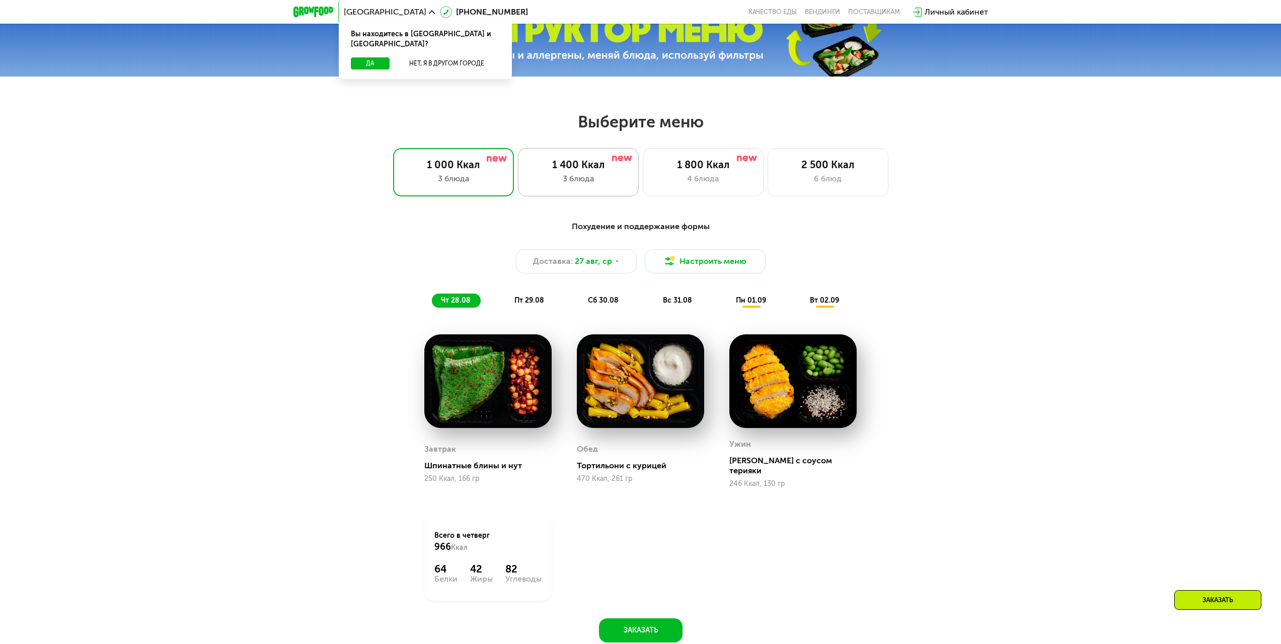
click at [563, 183] on div "3 блюда" at bounding box center [579, 179] width 100 height 12
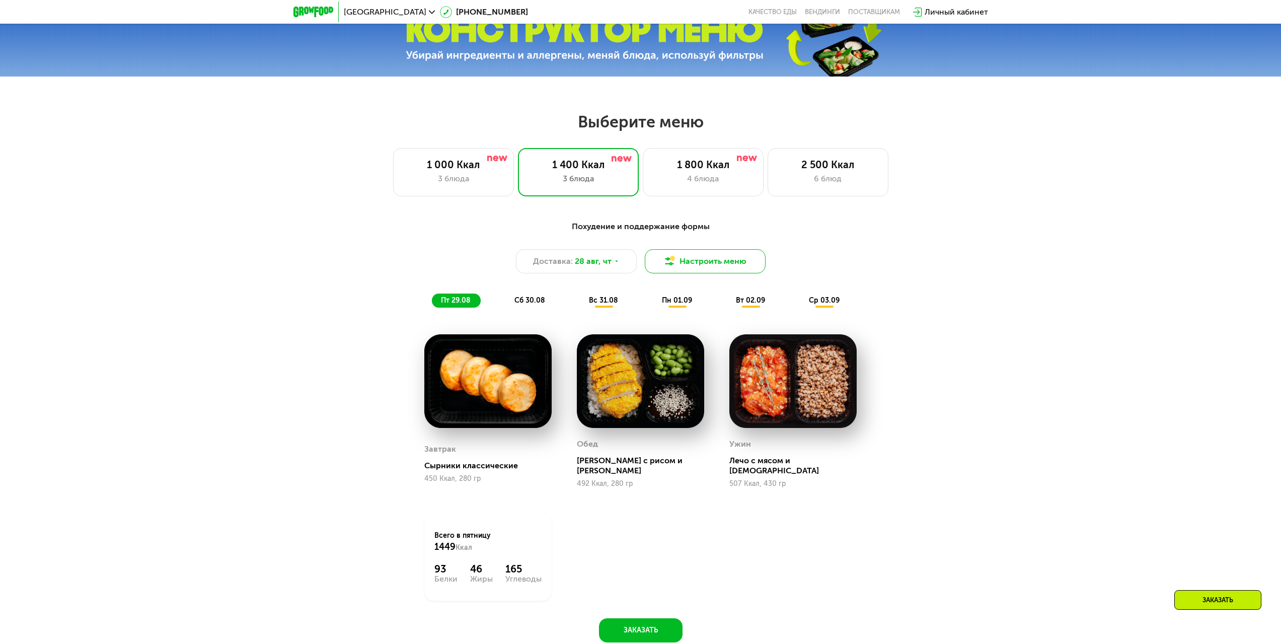
click at [703, 265] on button "Настроить меню" at bounding box center [705, 261] width 121 height 24
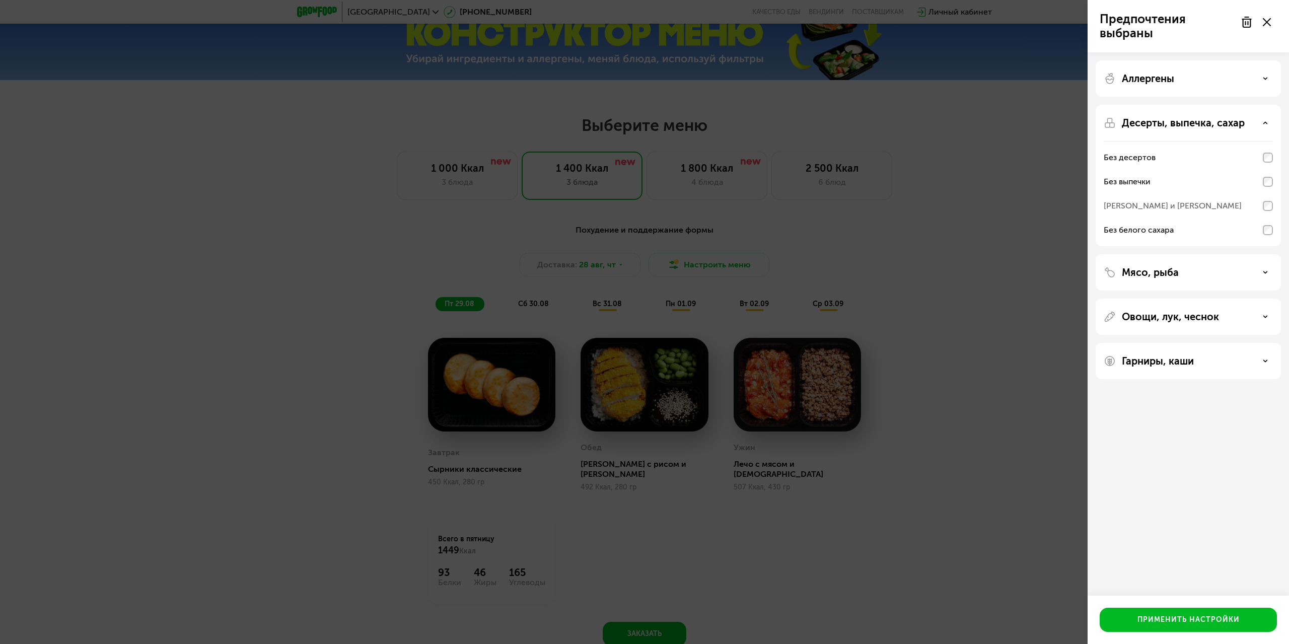
click at [946, 177] on div "Предпочтения выбраны Аллергены Десерты, выпечка, сахар Без десертов Без выпечки…" at bounding box center [644, 322] width 1289 height 644
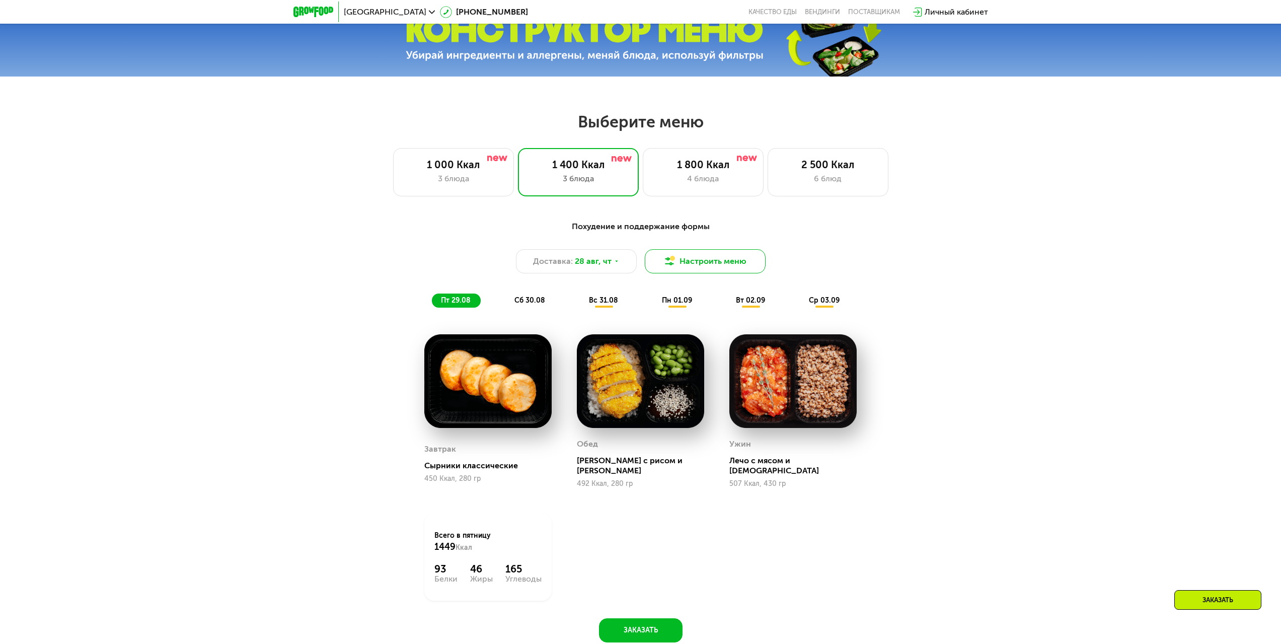
click at [693, 261] on button "Настроить меню" at bounding box center [705, 261] width 121 height 24
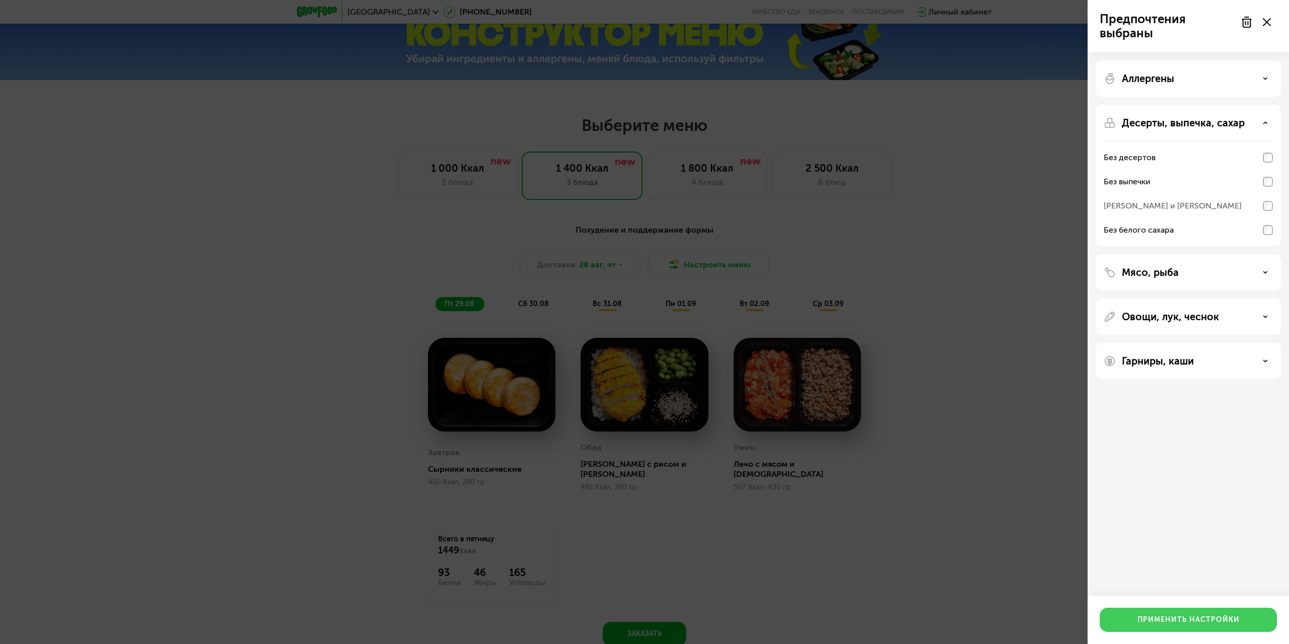
click at [1175, 617] on div "Применить настройки" at bounding box center [1188, 620] width 102 height 10
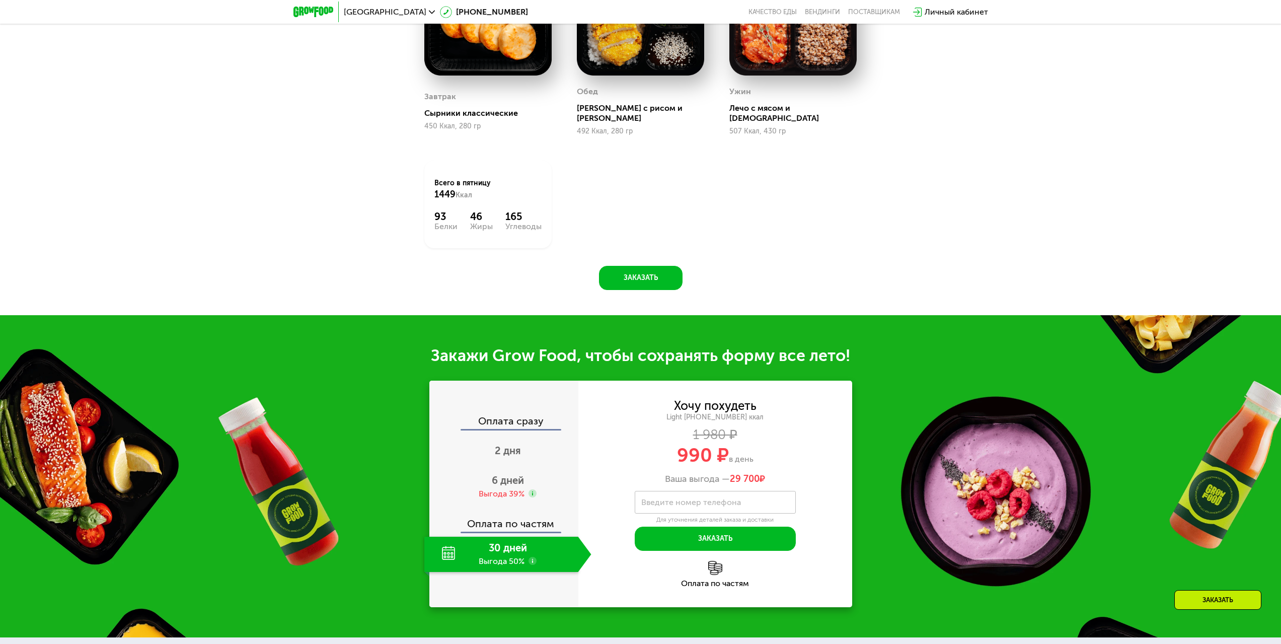
scroll to position [1007, 0]
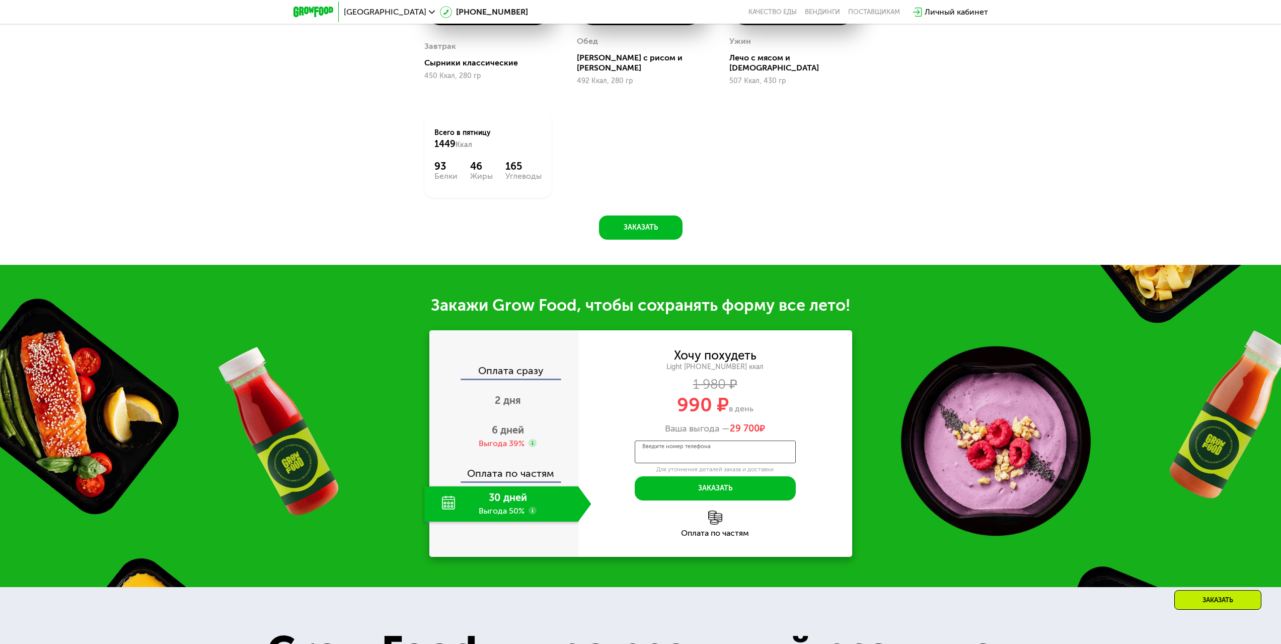
click at [737, 440] on input "Введите номер телефона" at bounding box center [715, 451] width 161 height 23
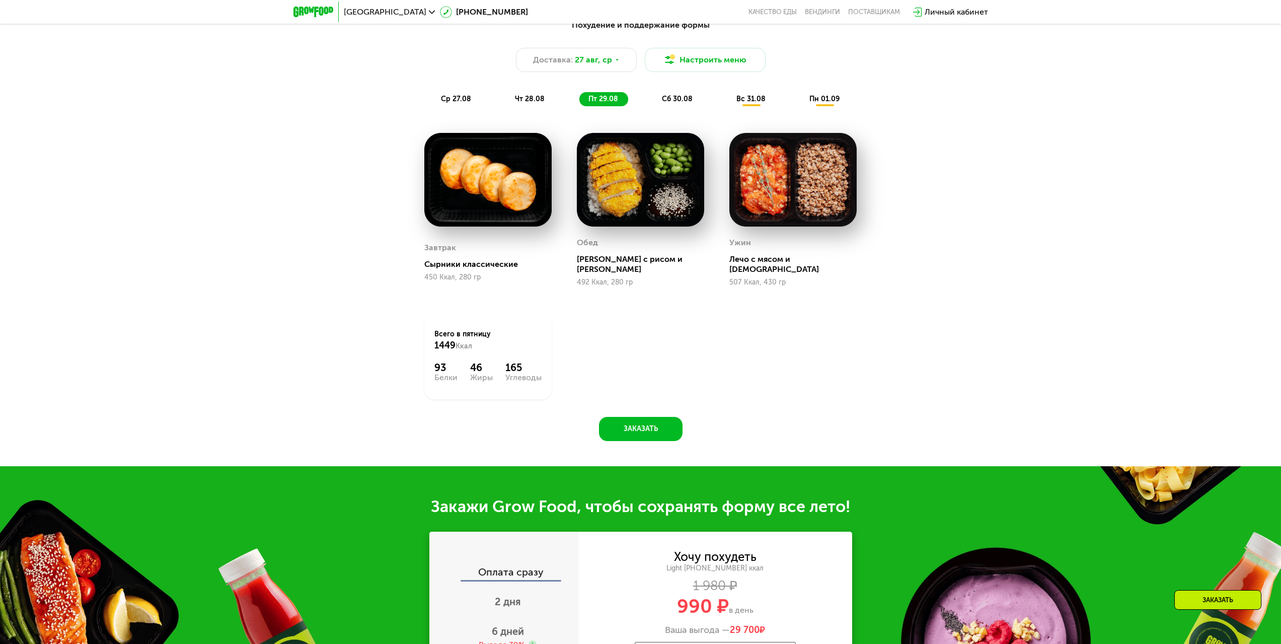
scroll to position [604, 0]
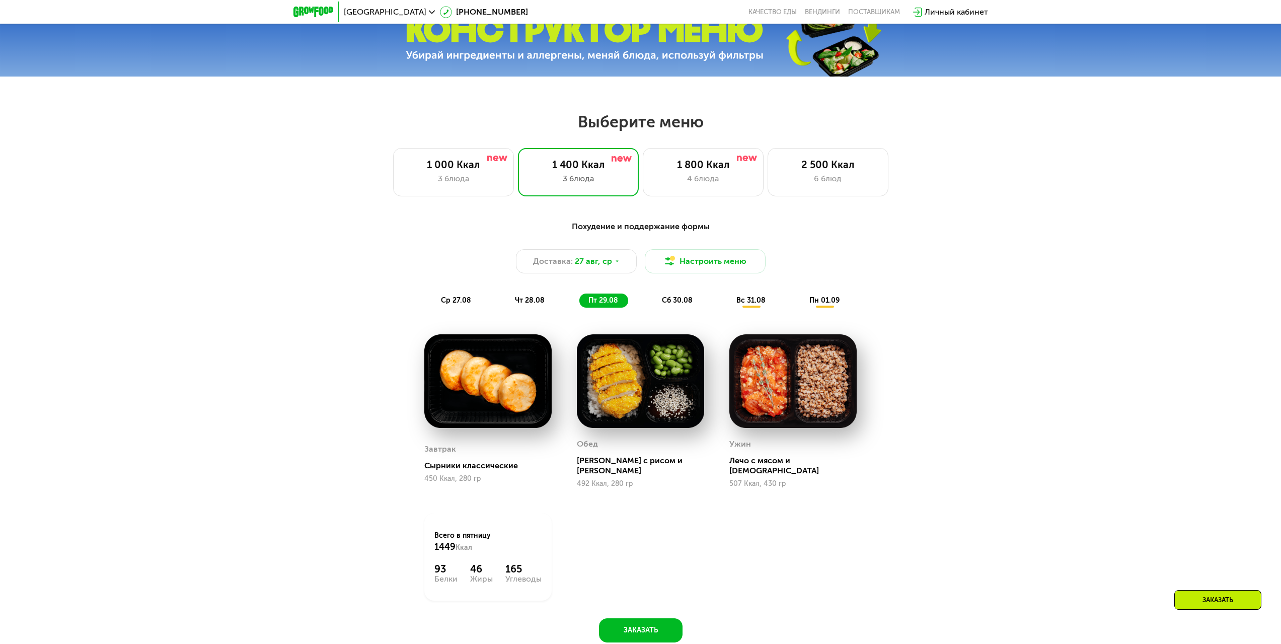
click at [684, 314] on div "Похудение и поддержание формы Доставка: [DATE] Настроить меню ср 27.08 чт 28.08…" at bounding box center [641, 263] width 608 height 99
click at [682, 300] on span "сб 30.08" at bounding box center [677, 300] width 31 height 9
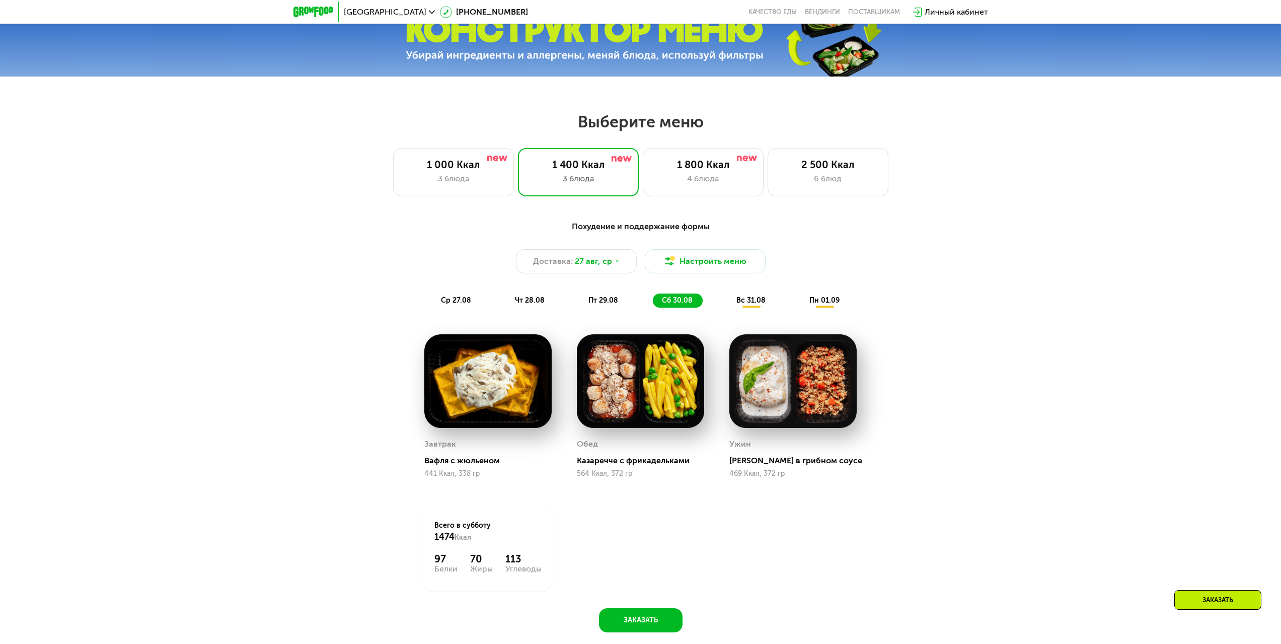
click at [774, 292] on div "Похудение и поддержание формы Доставка: [DATE] Настроить меню ср 27.08 чт 28.08…" at bounding box center [641, 263] width 596 height 87
click at [745, 305] on span "вс 31.08" at bounding box center [750, 300] width 29 height 9
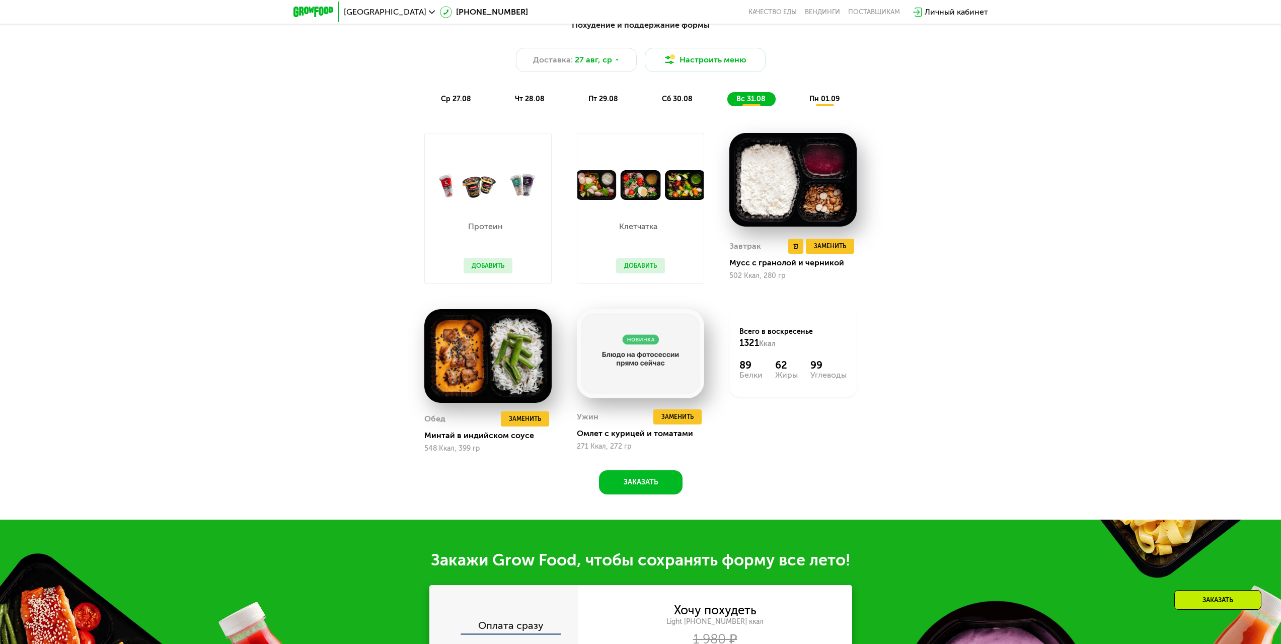
scroll to position [755, 0]
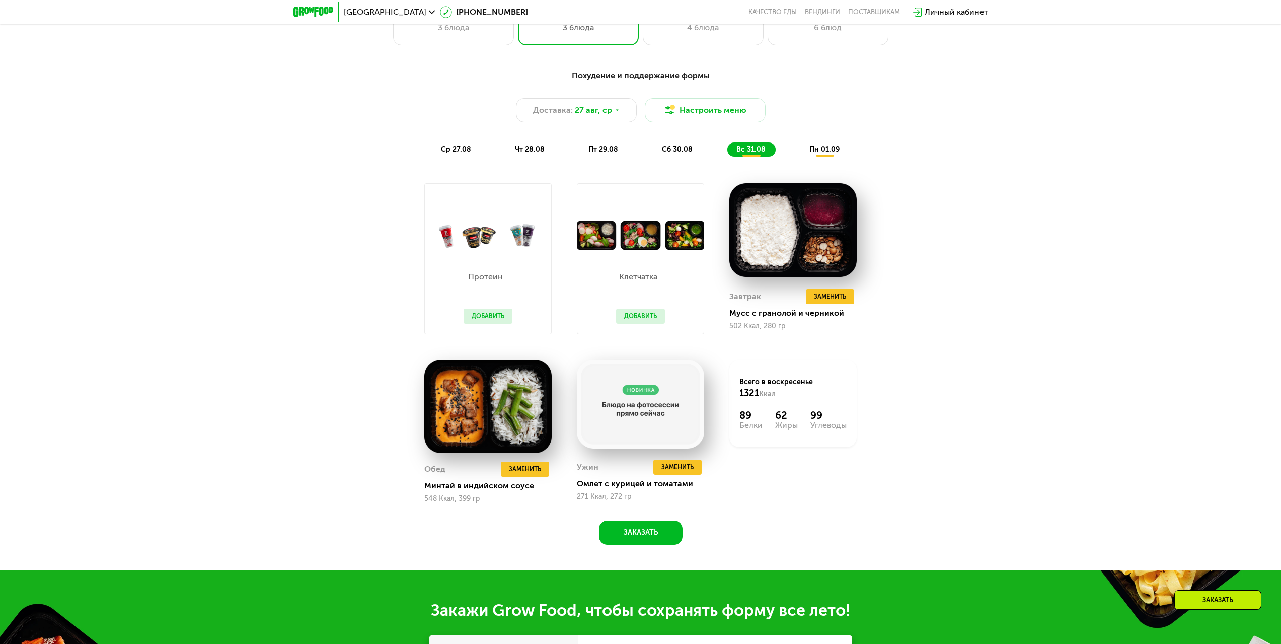
click at [832, 154] on span "пн 01.09" at bounding box center [824, 149] width 30 height 9
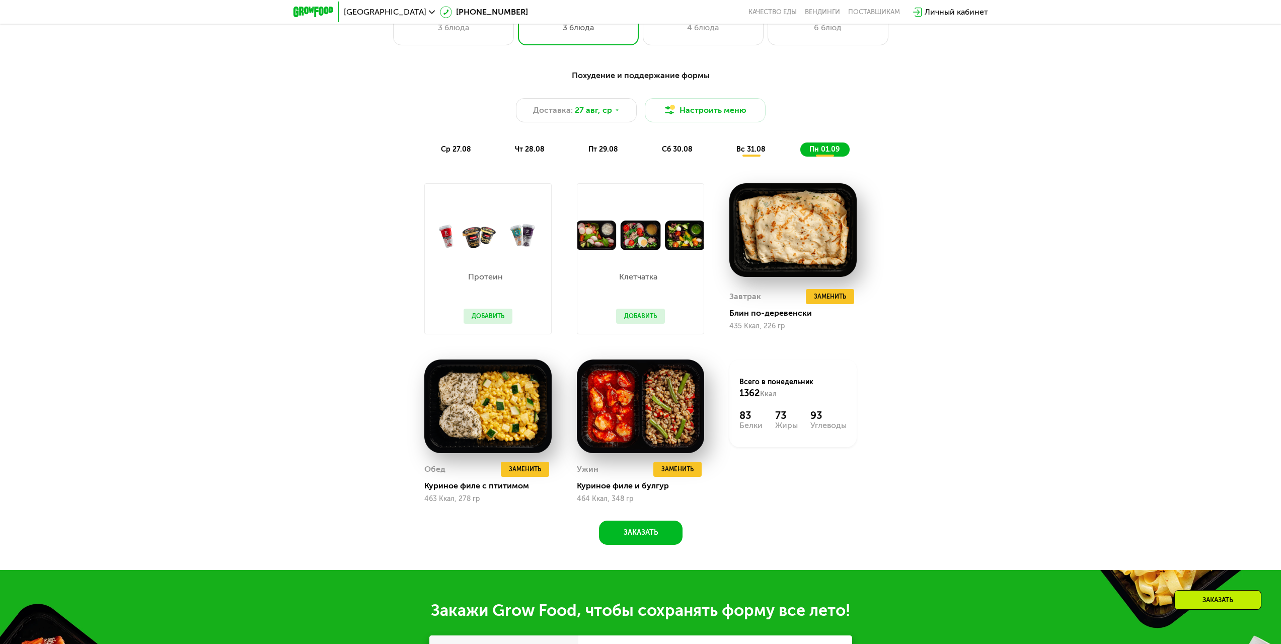
click at [475, 323] on button "Добавить" at bounding box center [488, 316] width 49 height 15
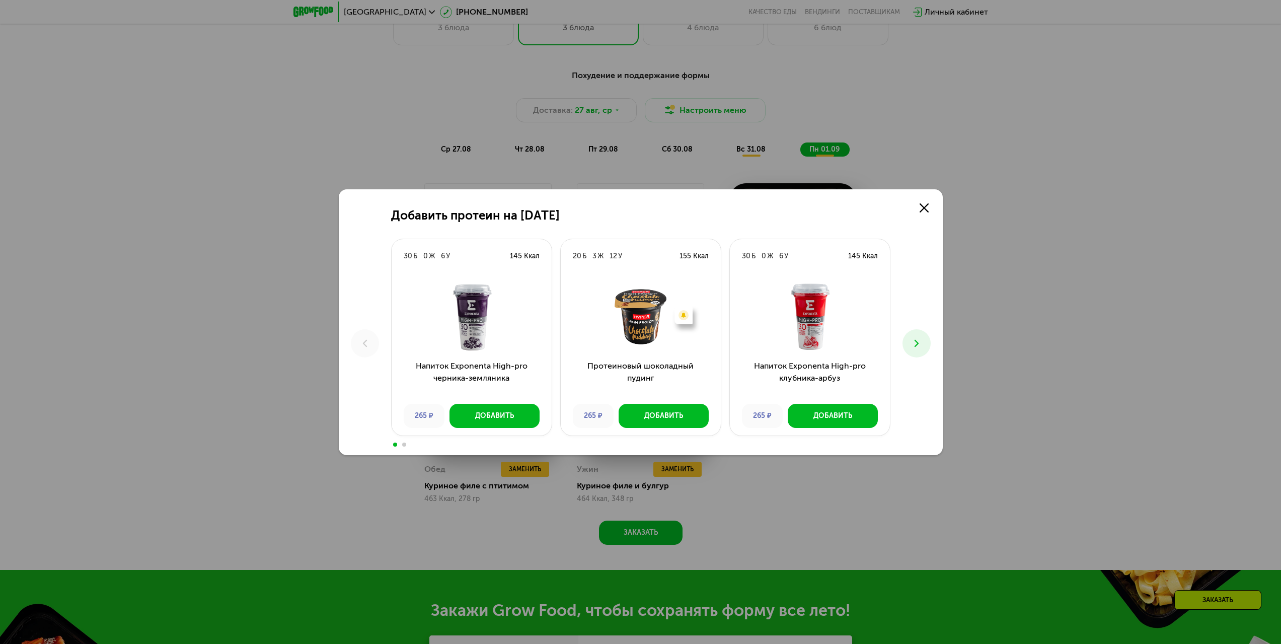
click at [920, 335] on button at bounding box center [916, 343] width 28 height 28
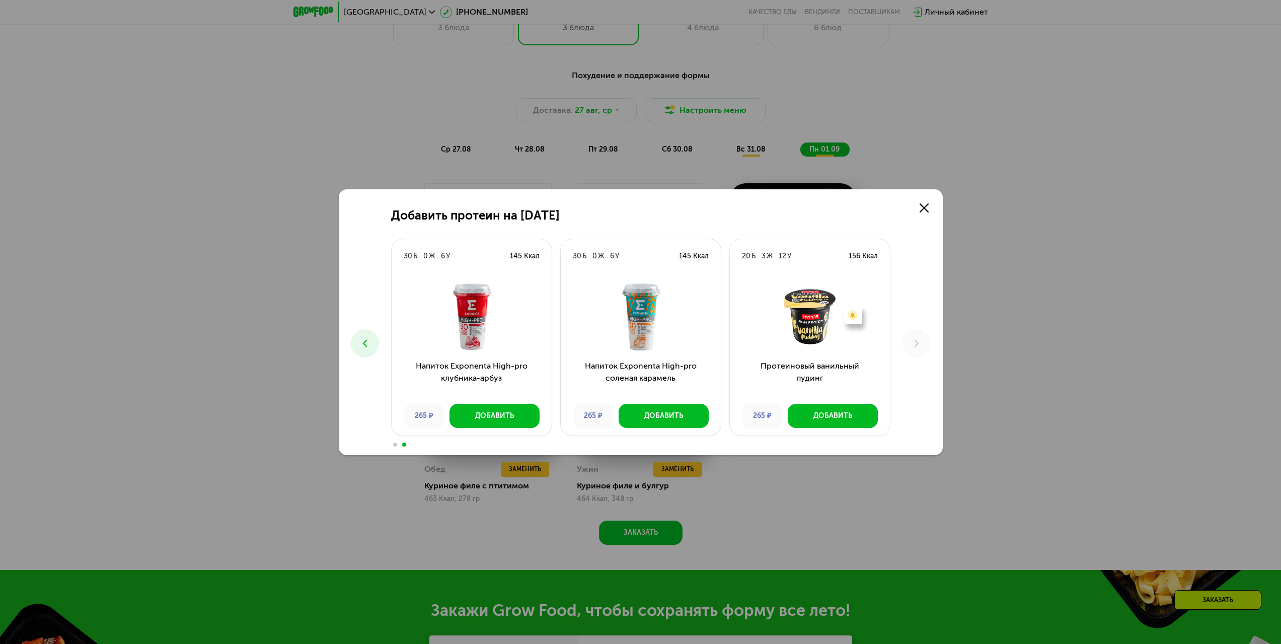
click at [353, 348] on button at bounding box center [365, 343] width 28 height 28
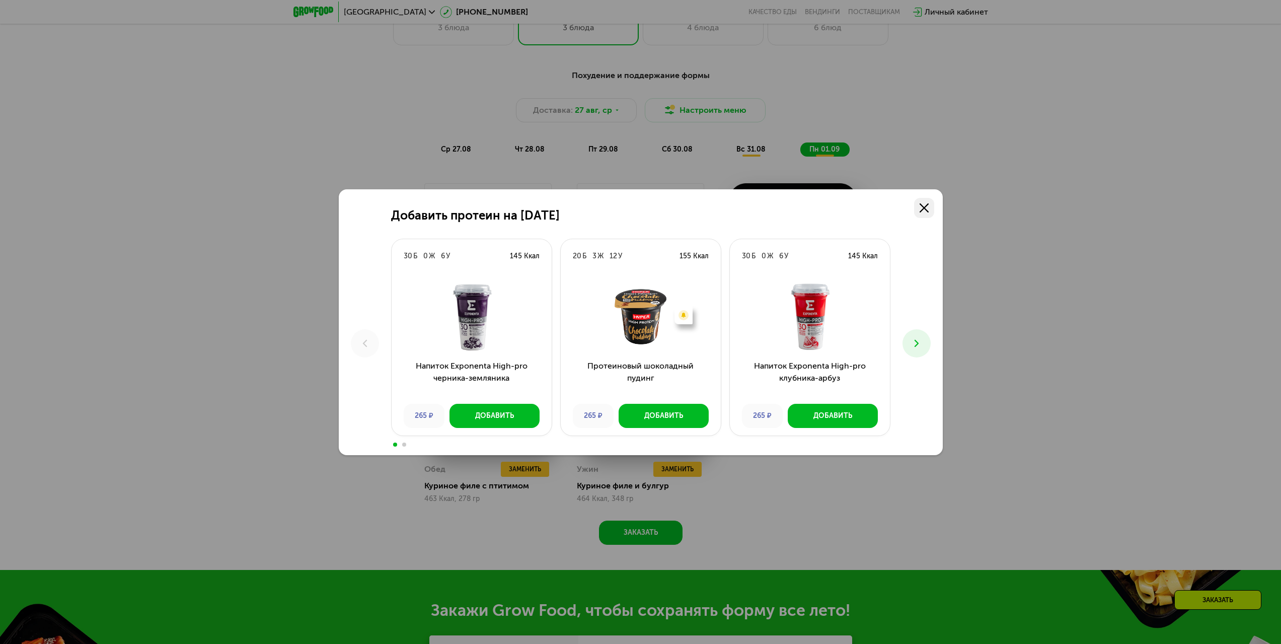
click at [928, 210] on icon at bounding box center [924, 207] width 9 height 9
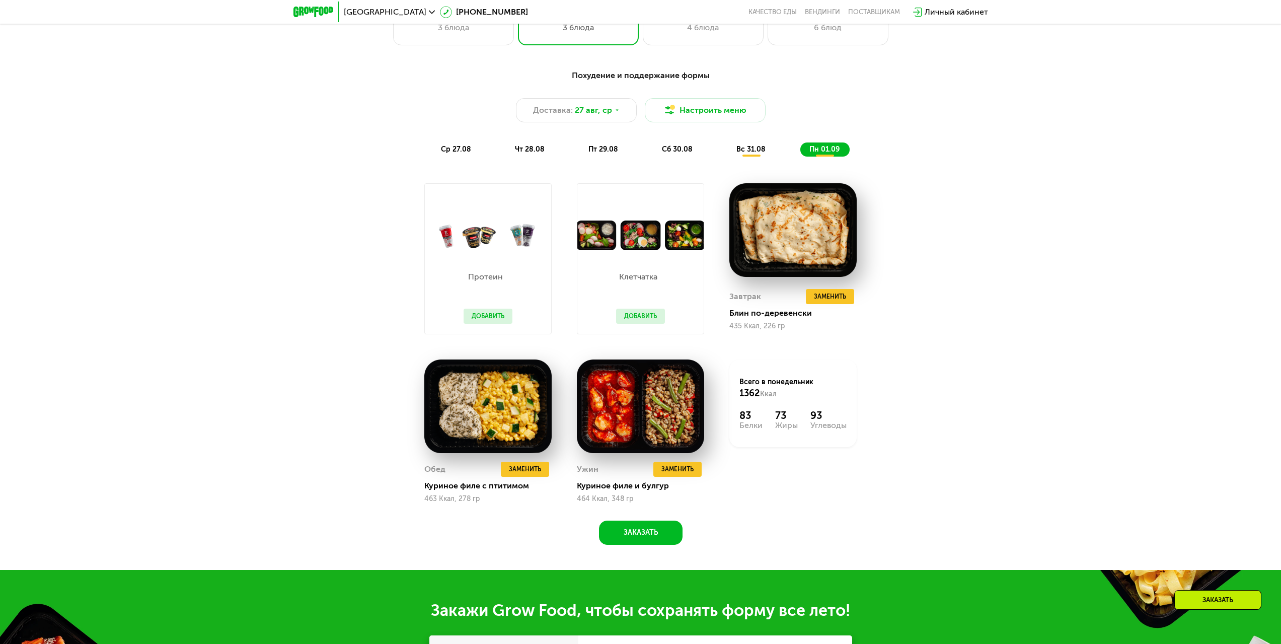
click at [655, 316] on button "Добавить" at bounding box center [640, 316] width 49 height 15
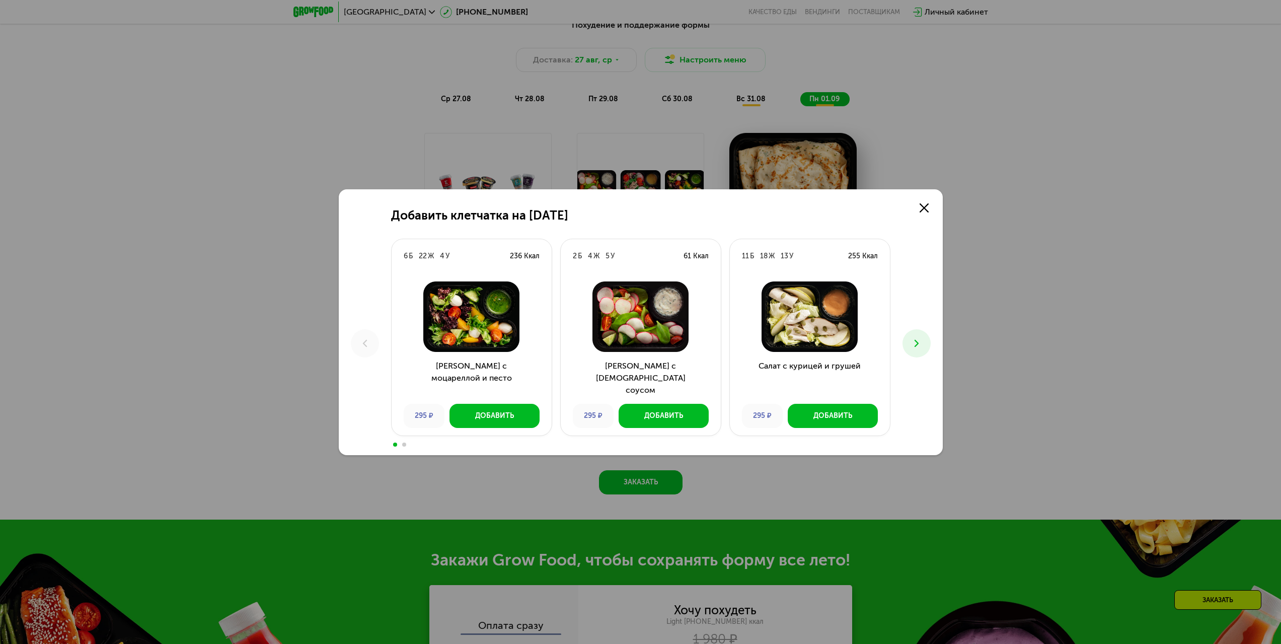
scroll to position [705, 0]
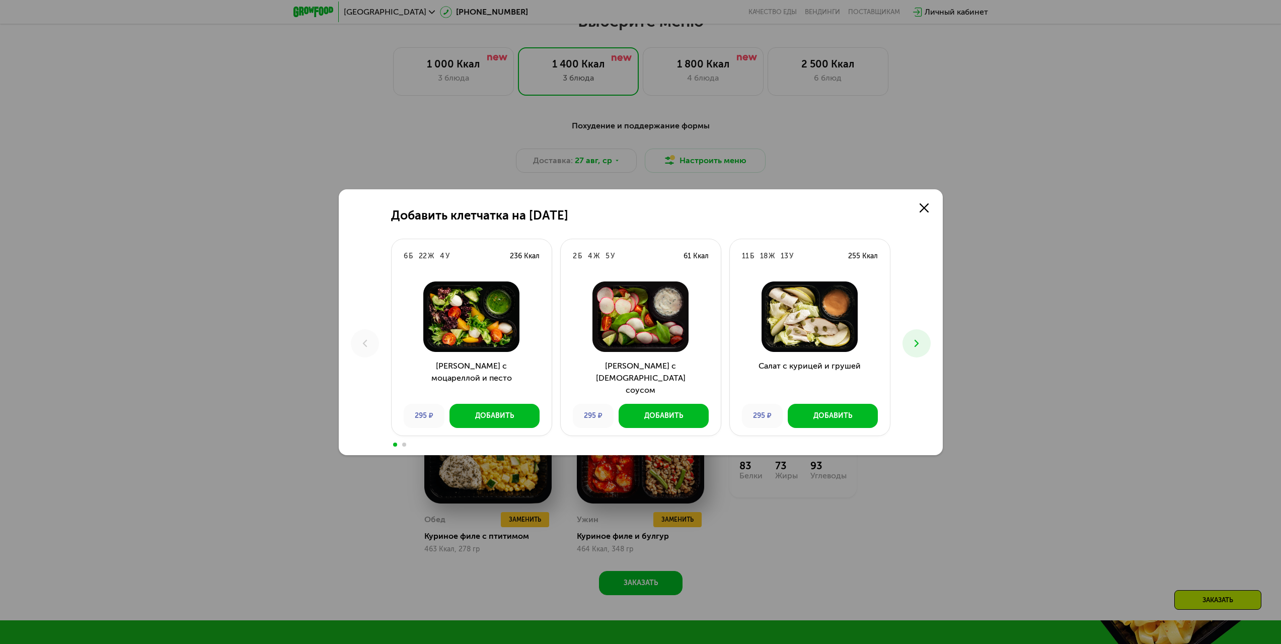
click at [916, 351] on button at bounding box center [916, 343] width 28 height 28
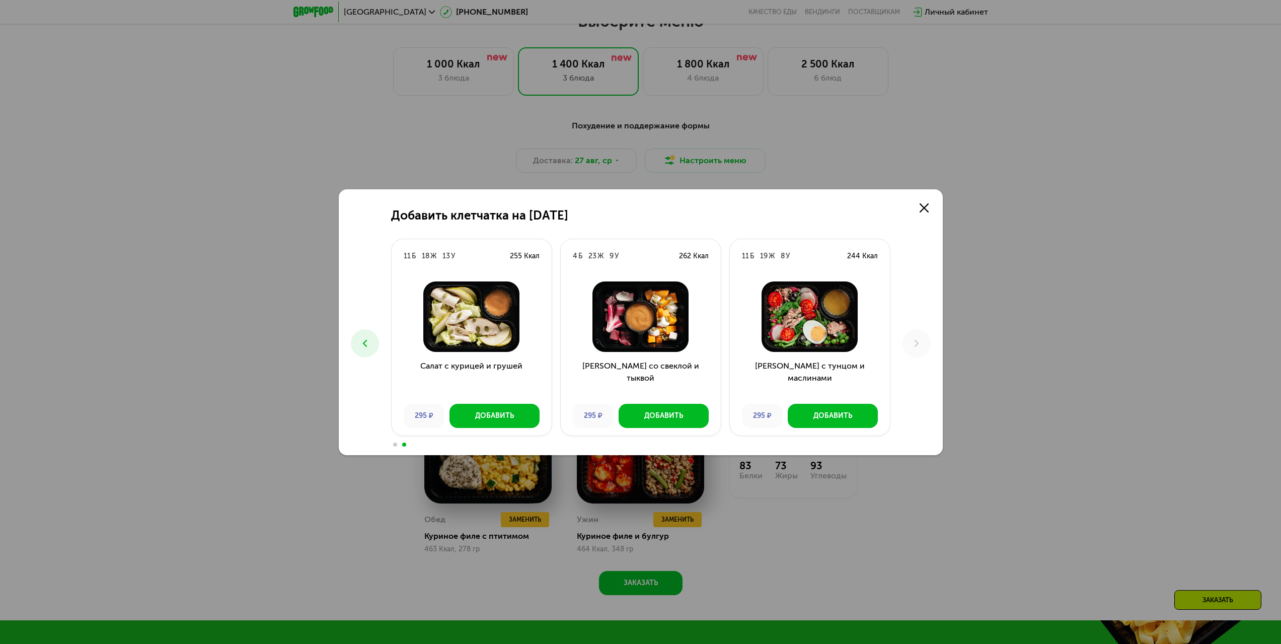
click at [935, 206] on div "Добавить клетчатка на [DATE] 6 Б 22 Ж 4 У 236 Ккал Салат с моцареллой и песто 2…" at bounding box center [641, 322] width 604 height 266
click at [940, 199] on div "Добавить клетчатка на [DATE] 6 Б 22 Ж 4 У 236 Ккал Салат с моцареллой и песто 2…" at bounding box center [641, 322] width 604 height 266
click at [950, 197] on div "Добавить клетчатка на [DATE] 6 Б 22 Ж 4 У 236 Ккал Салат с моцареллой и песто 2…" at bounding box center [640, 322] width 1281 height 644
click at [924, 211] on icon at bounding box center [924, 207] width 9 height 9
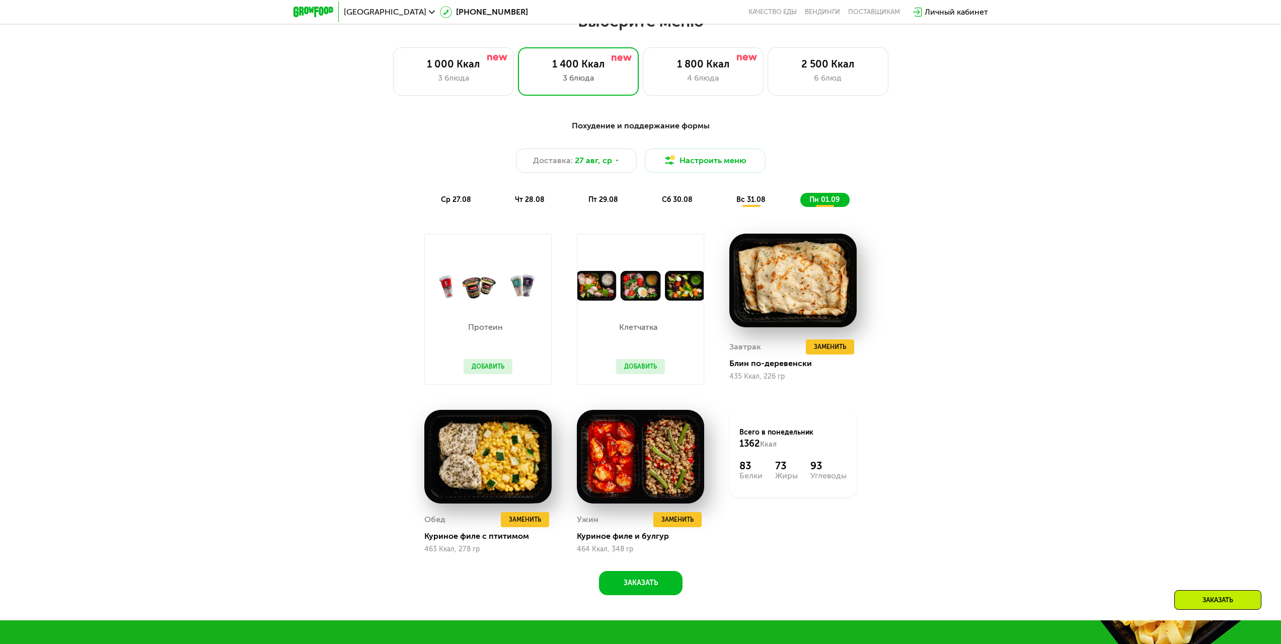
click at [745, 201] on span "вс 31.08" at bounding box center [750, 199] width 29 height 9
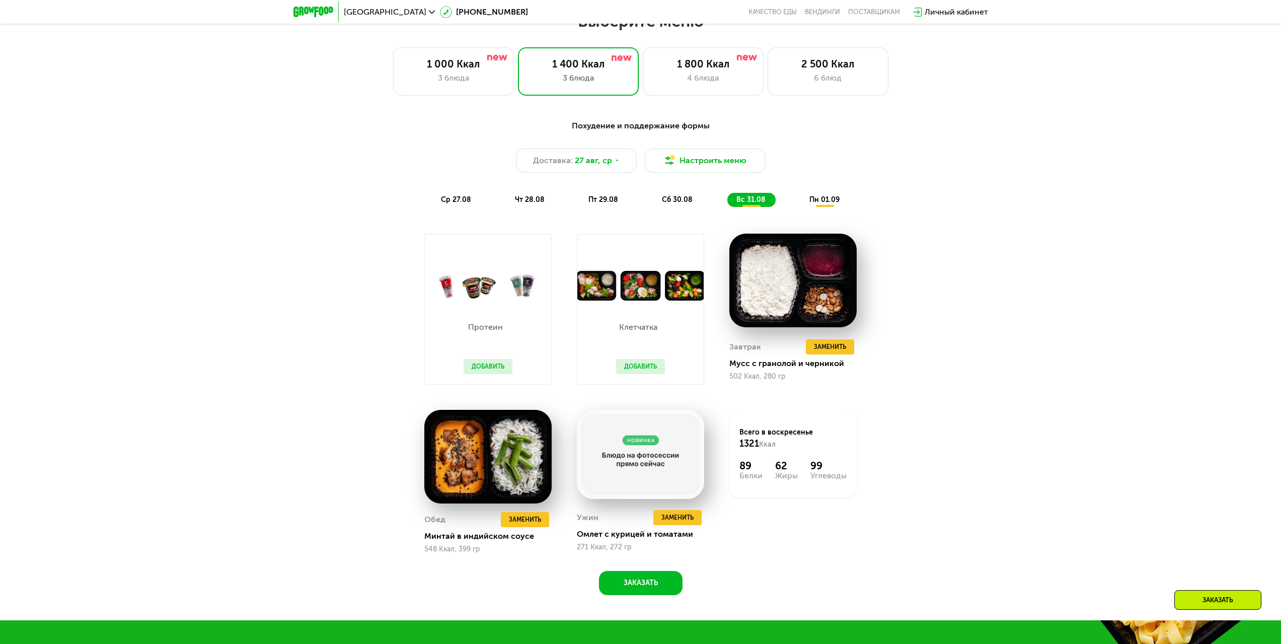
click at [633, 366] on button "Добавить" at bounding box center [640, 366] width 49 height 15
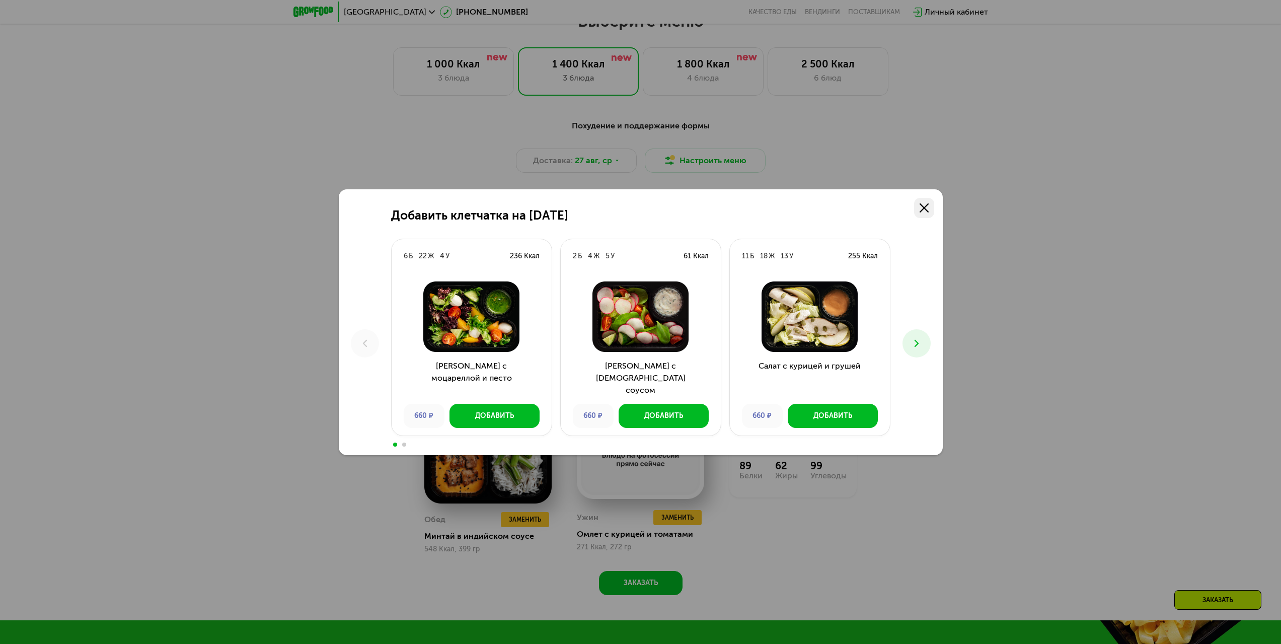
click at [929, 208] on link at bounding box center [924, 208] width 20 height 20
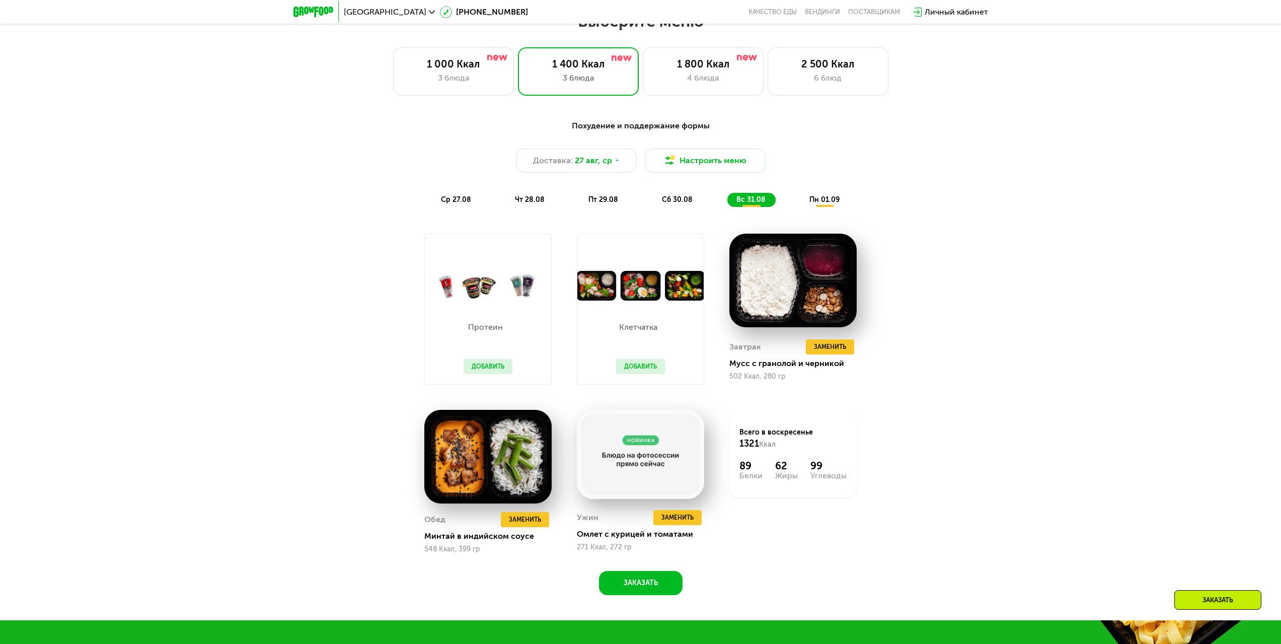
click at [527, 213] on div "Похудение и поддержание формы Доставка: [DATE] Настроить меню ср 27.08 чт 28.08…" at bounding box center [641, 163] width 608 height 99
click at [538, 200] on span "чт 28.08" at bounding box center [530, 199] width 30 height 9
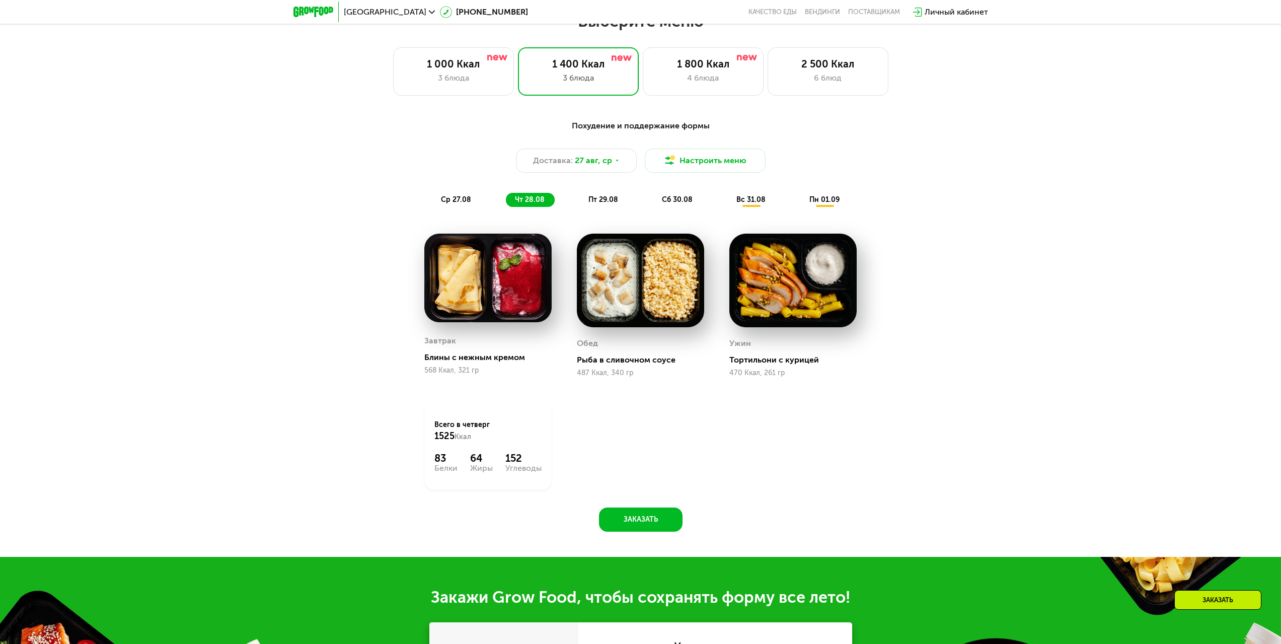
click at [765, 203] on span "вс 31.08" at bounding box center [750, 199] width 29 height 9
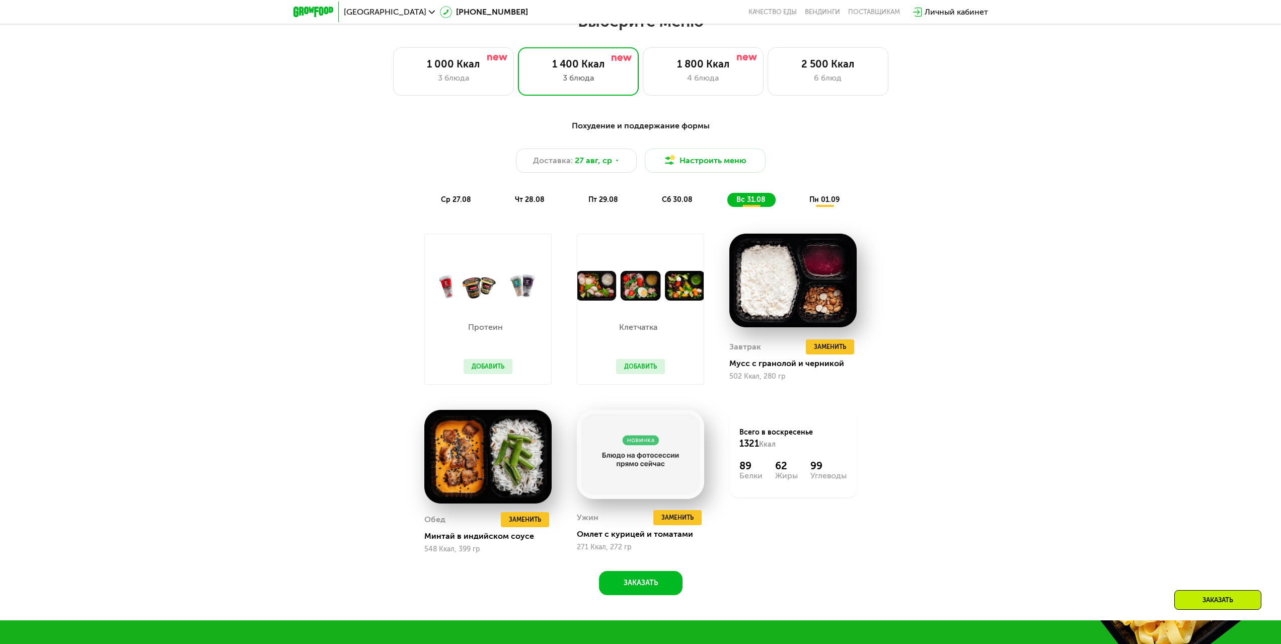
click at [812, 204] on span "пн 01.09" at bounding box center [824, 199] width 30 height 9
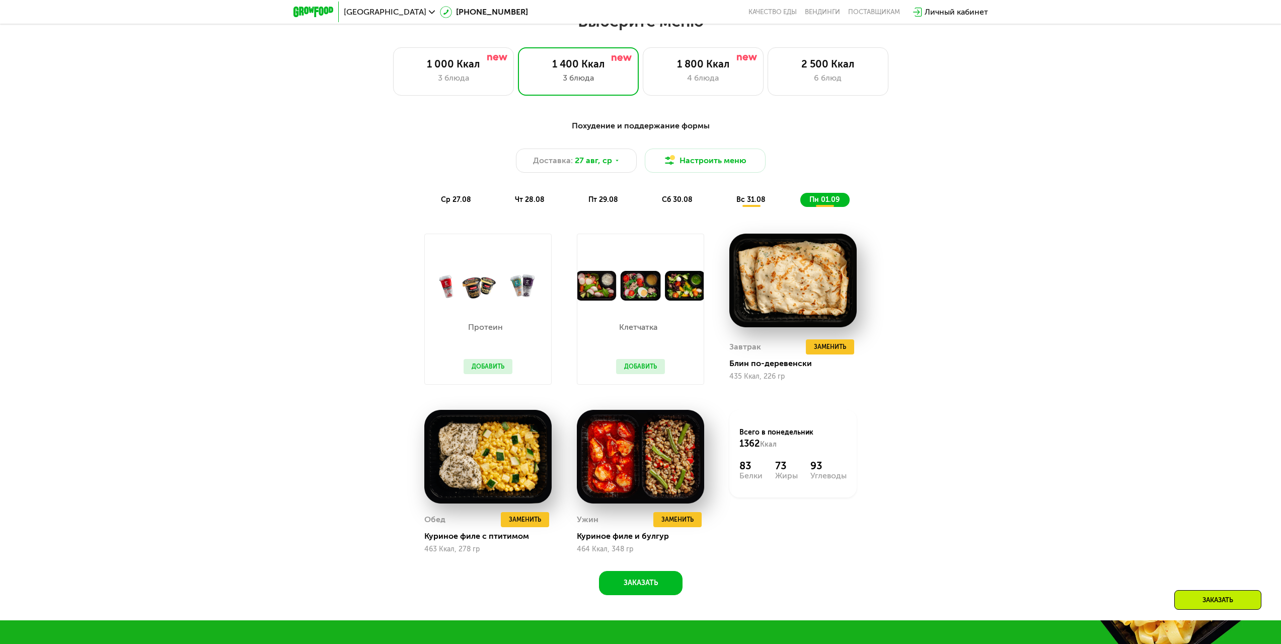
drag, startPoint x: 651, startPoint y: 204, endPoint x: 645, endPoint y: 201, distance: 7.2
click at [651, 204] on div "ср 27.08 чт 28.08 пт 29.08 сб 30.08 вс 31.08 пн 01.09" at bounding box center [641, 200] width 418 height 14
click at [626, 196] on div "ср 27.08 чт 28.08 пт 29.08 сб 30.08 вс 31.08 пн 01.09" at bounding box center [641, 200] width 418 height 14
click at [613, 204] on span "пт 29.08" at bounding box center [603, 199] width 30 height 9
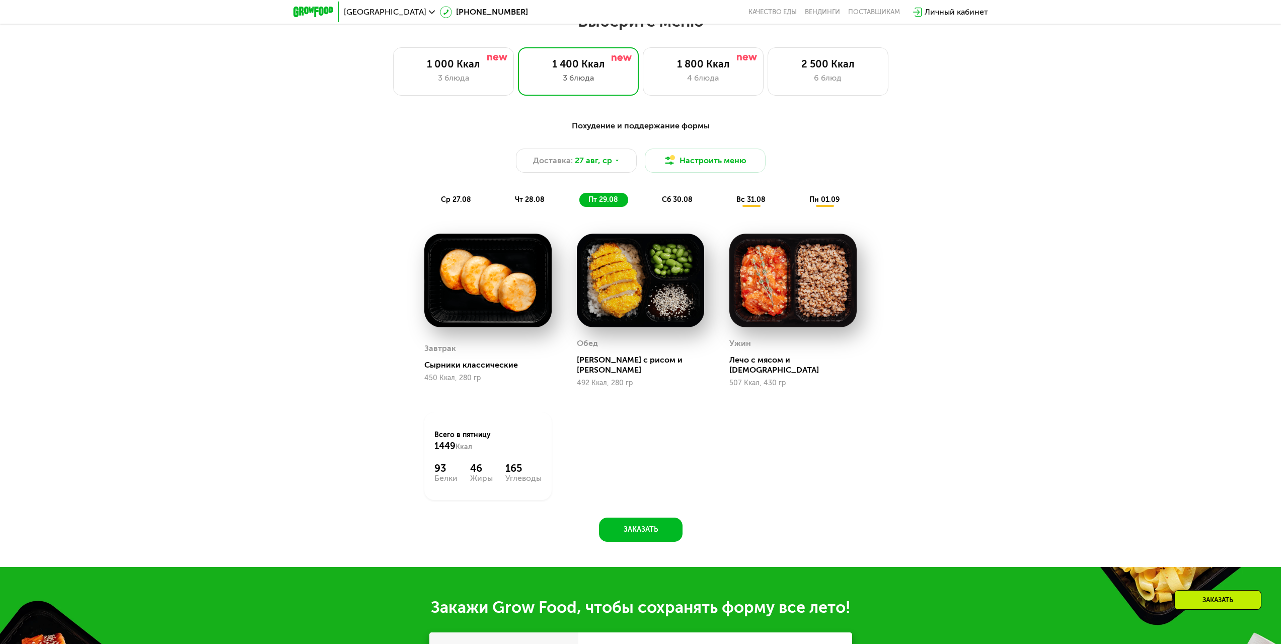
click at [665, 204] on span "сб 30.08" at bounding box center [677, 199] width 31 height 9
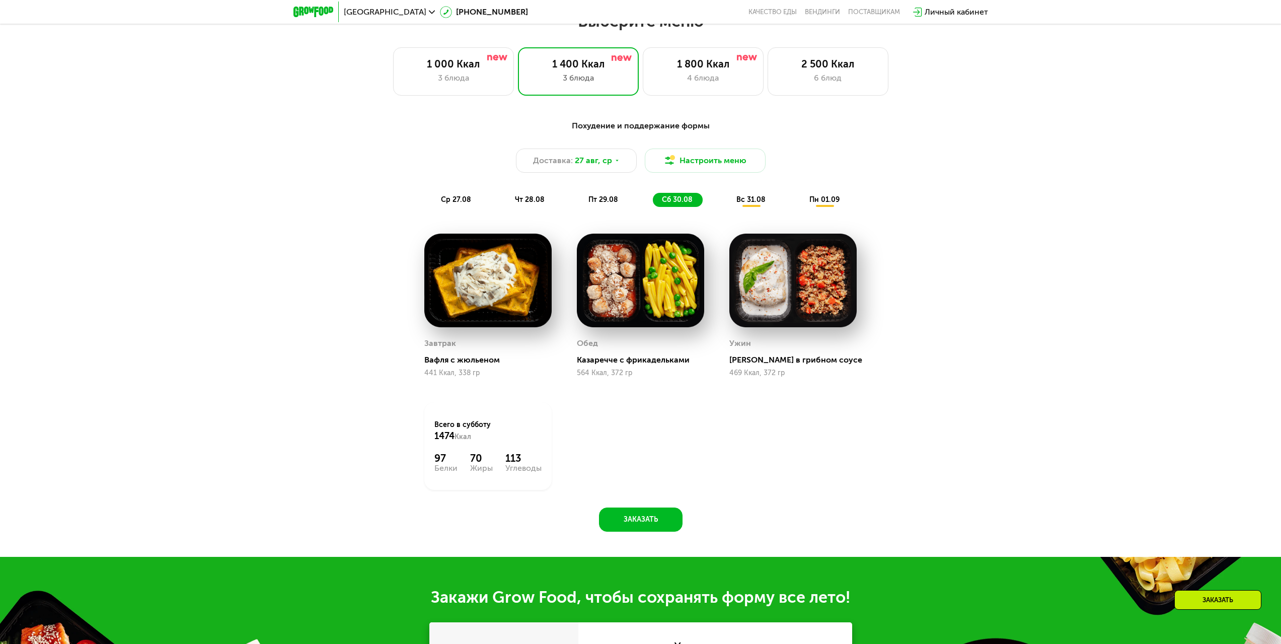
click at [809, 200] on div "пн 01.09" at bounding box center [824, 200] width 49 height 14
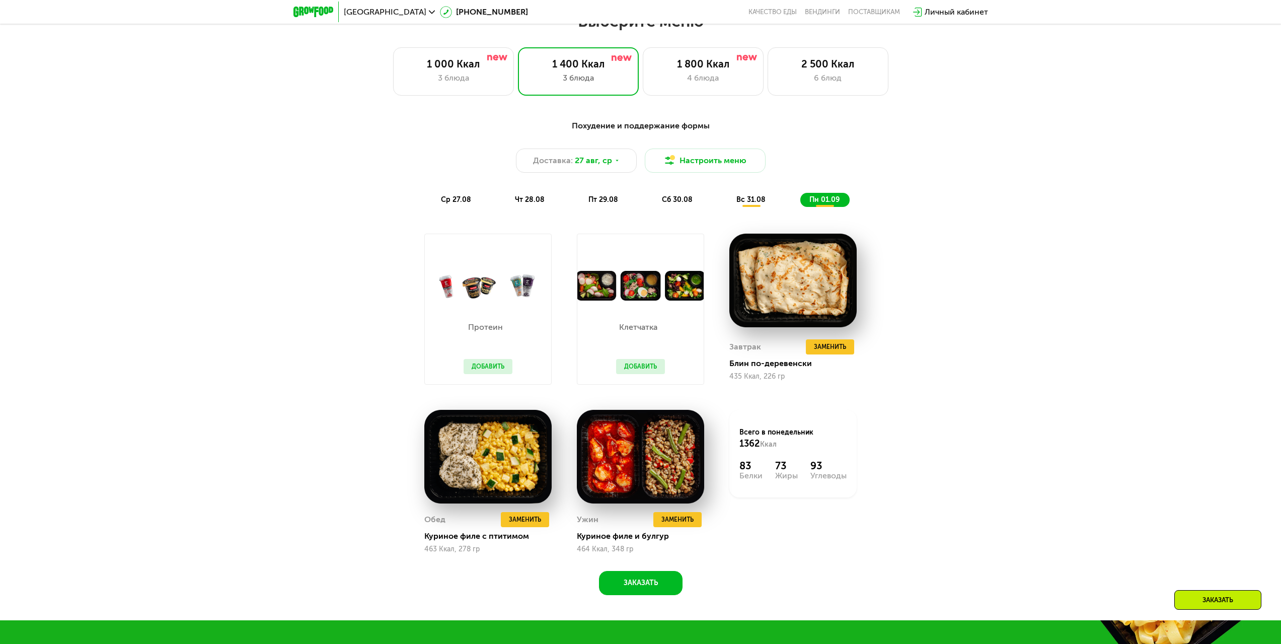
click at [644, 360] on div "Клетчатка Добавить" at bounding box center [640, 342] width 69 height 84
click at [637, 368] on button "Добавить" at bounding box center [640, 366] width 49 height 15
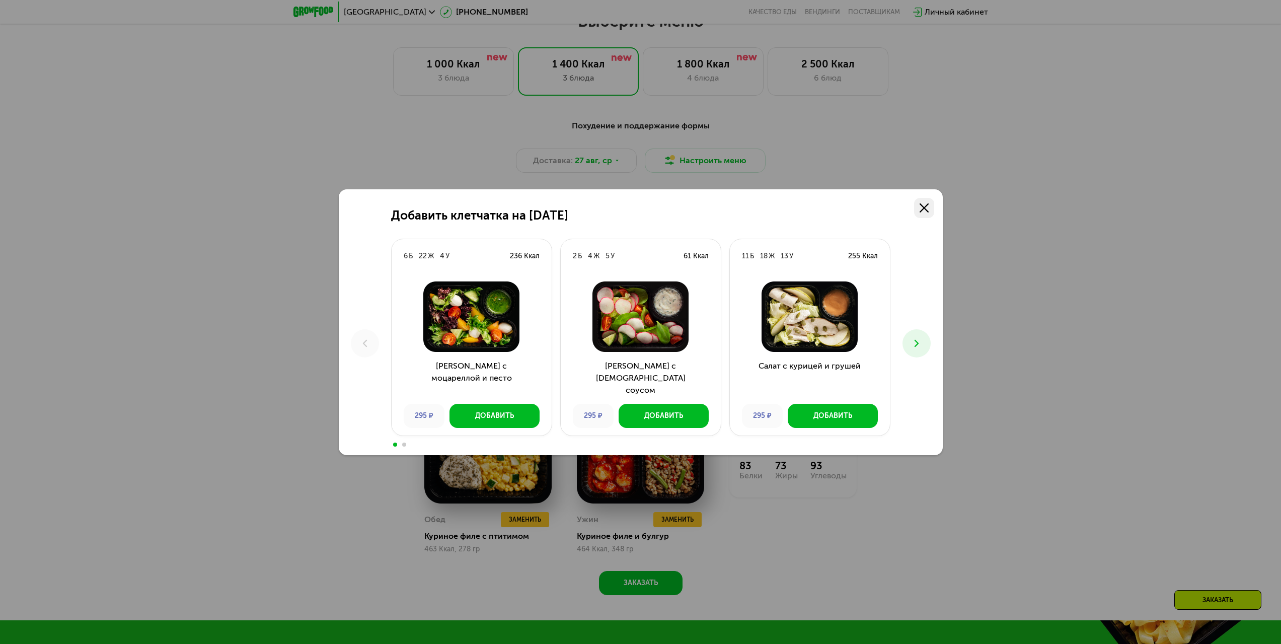
click at [927, 204] on use at bounding box center [924, 207] width 9 height 9
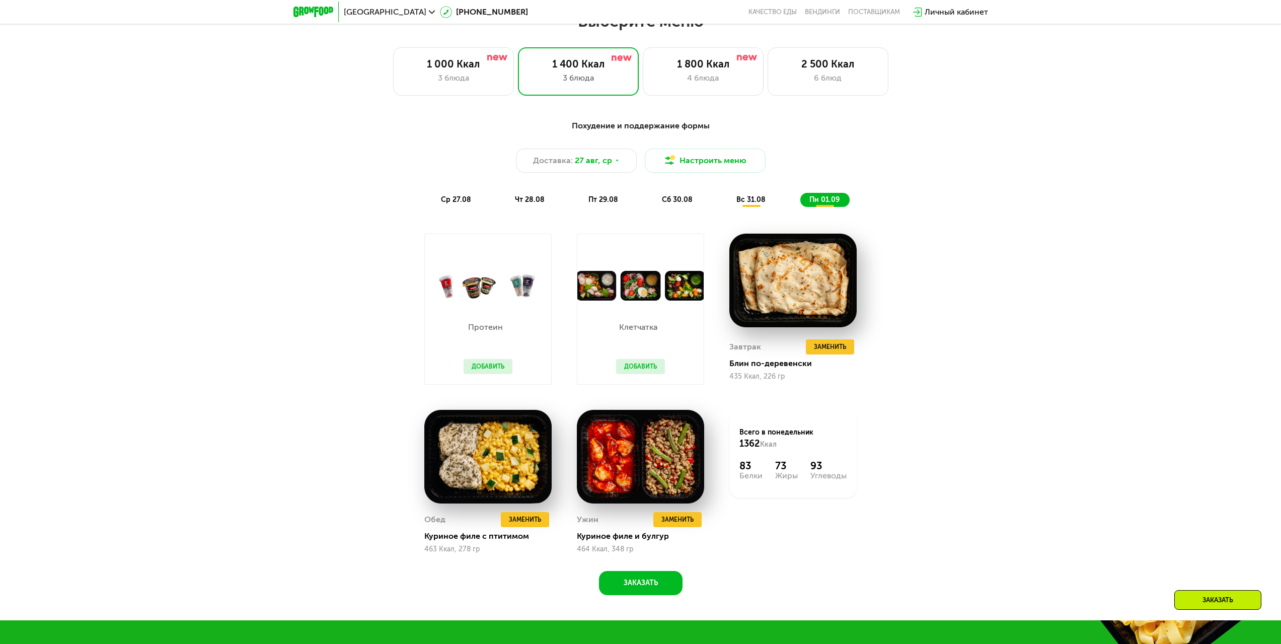
click at [447, 198] on span "ср 27.08" at bounding box center [456, 199] width 30 height 9
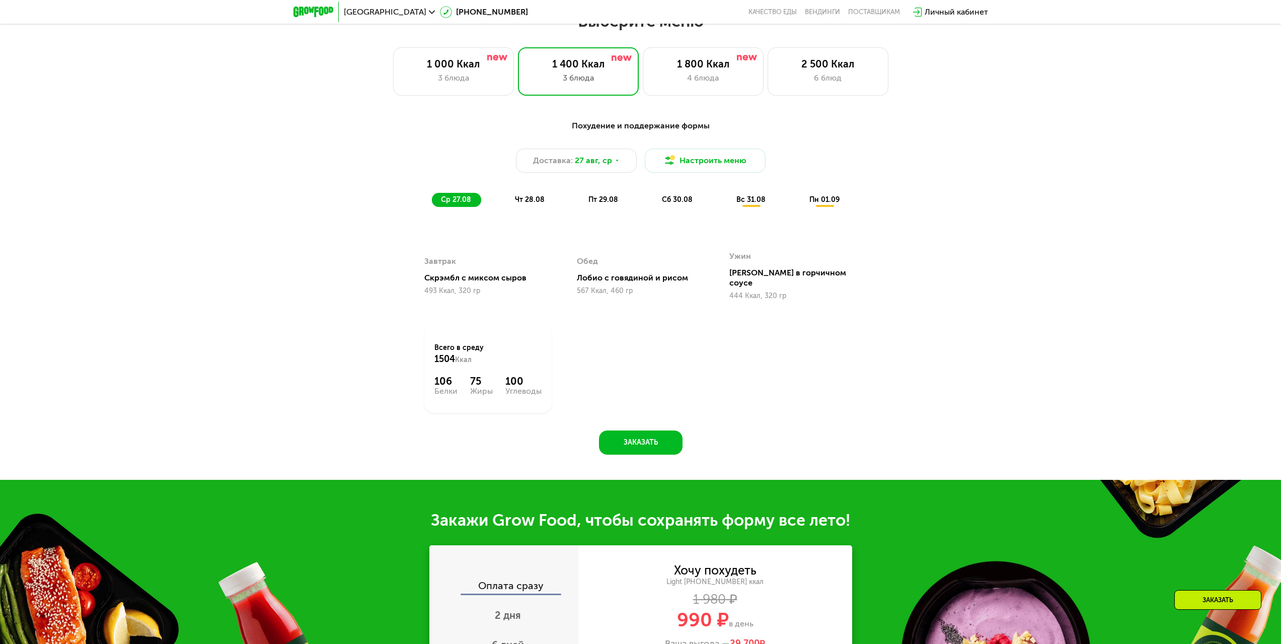
click at [501, 213] on div "Похудение и поддержание формы Доставка: [DATE] Настроить меню ср 27.08 чт 28.08…" at bounding box center [641, 163] width 608 height 99
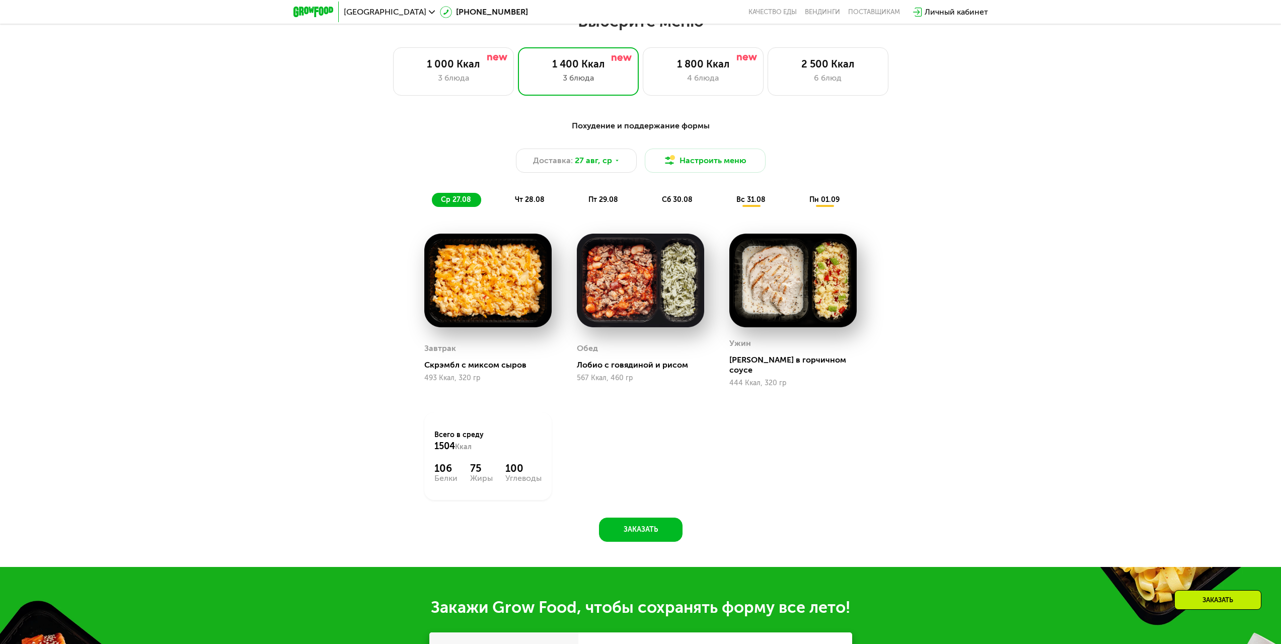
click at [524, 201] on span "чт 28.08" at bounding box center [530, 199] width 30 height 9
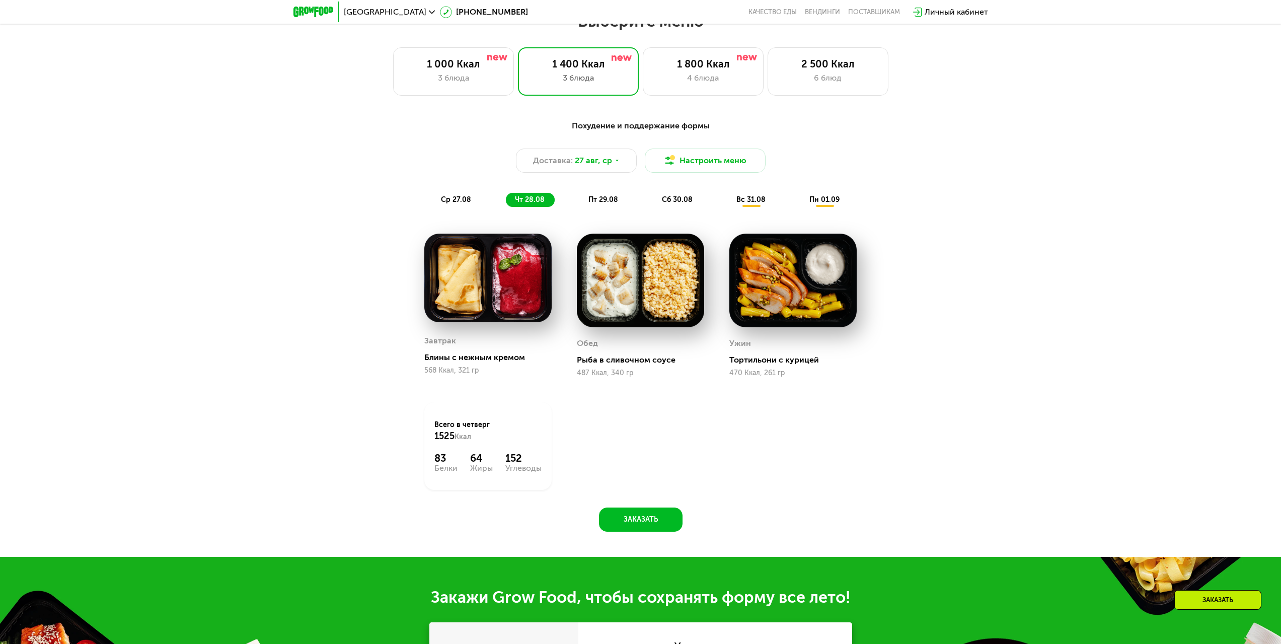
drag, startPoint x: 809, startPoint y: 191, endPoint x: 815, endPoint y: 199, distance: 10.2
click at [809, 191] on div "Похудение и поддержание формы Доставка: [DATE] Настроить меню ср 27.08 чт 28.08…" at bounding box center [641, 163] width 596 height 87
click at [818, 203] on span "пн 01.09" at bounding box center [824, 199] width 30 height 9
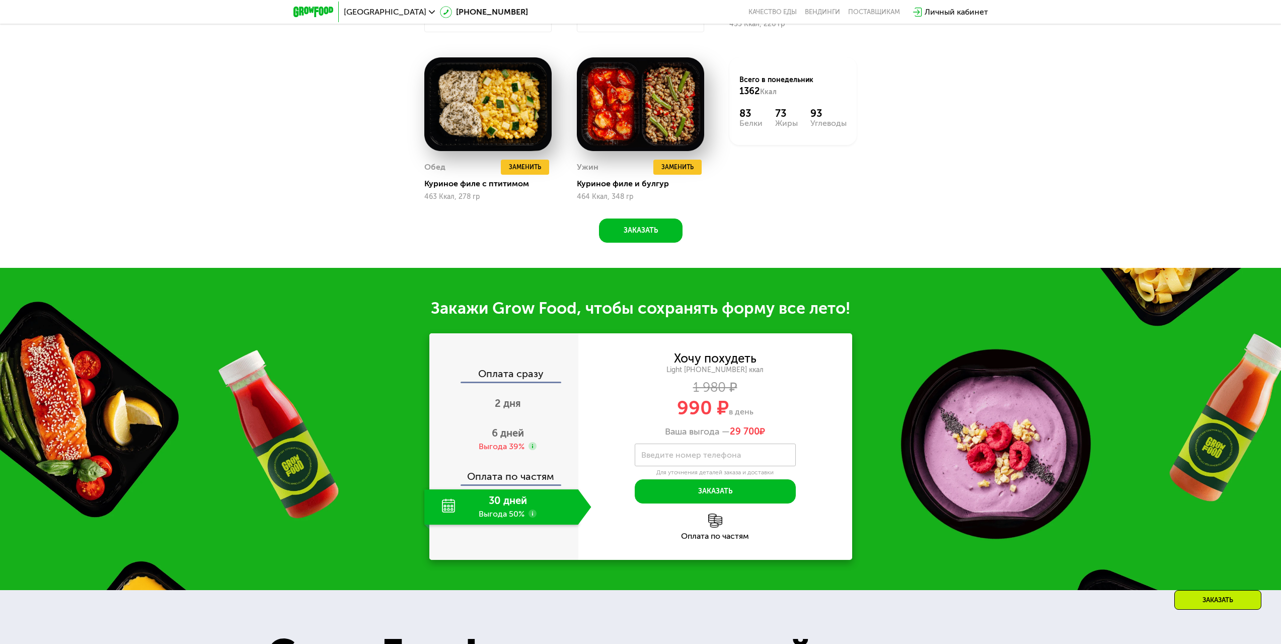
scroll to position [1158, 0]
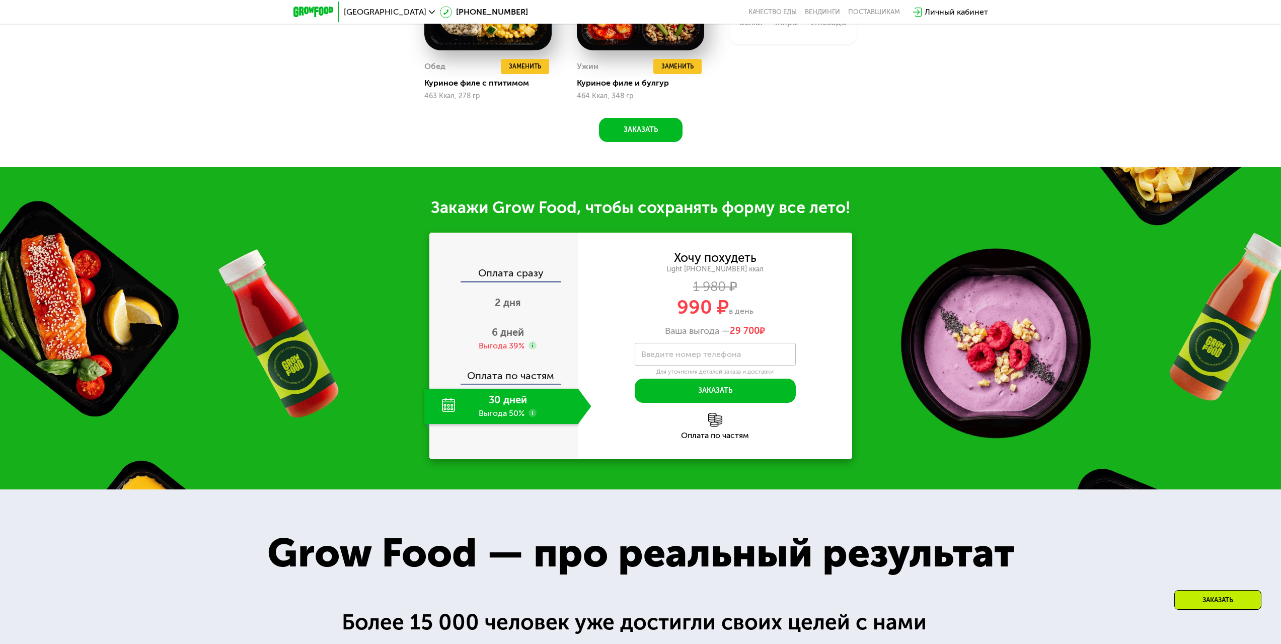
click at [729, 354] on label "Введите номер телефона" at bounding box center [691, 354] width 100 height 6
click at [729, 354] on input "Введите номер телефона" at bounding box center [715, 354] width 161 height 23
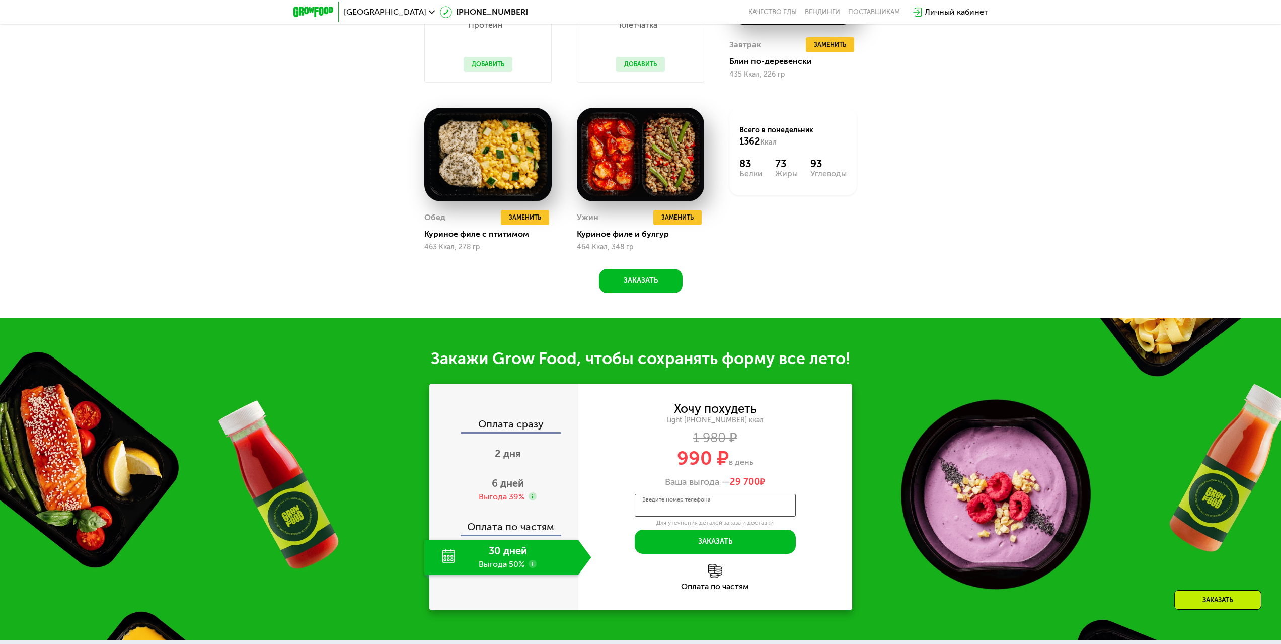
scroll to position [755, 0]
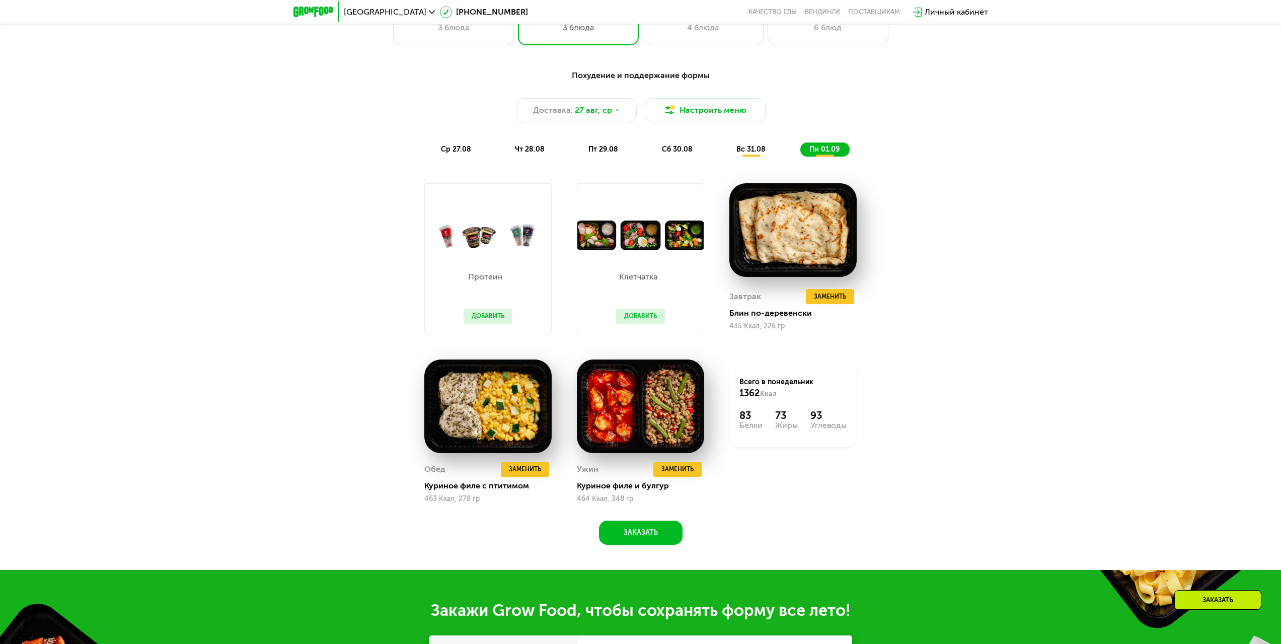
drag, startPoint x: 472, startPoint y: 147, endPoint x: 463, endPoint y: 148, distance: 9.6
click at [506, 147] on div "ср 27.08" at bounding box center [530, 149] width 49 height 14
click at [462, 148] on span "ср 27.08" at bounding box center [456, 149] width 30 height 9
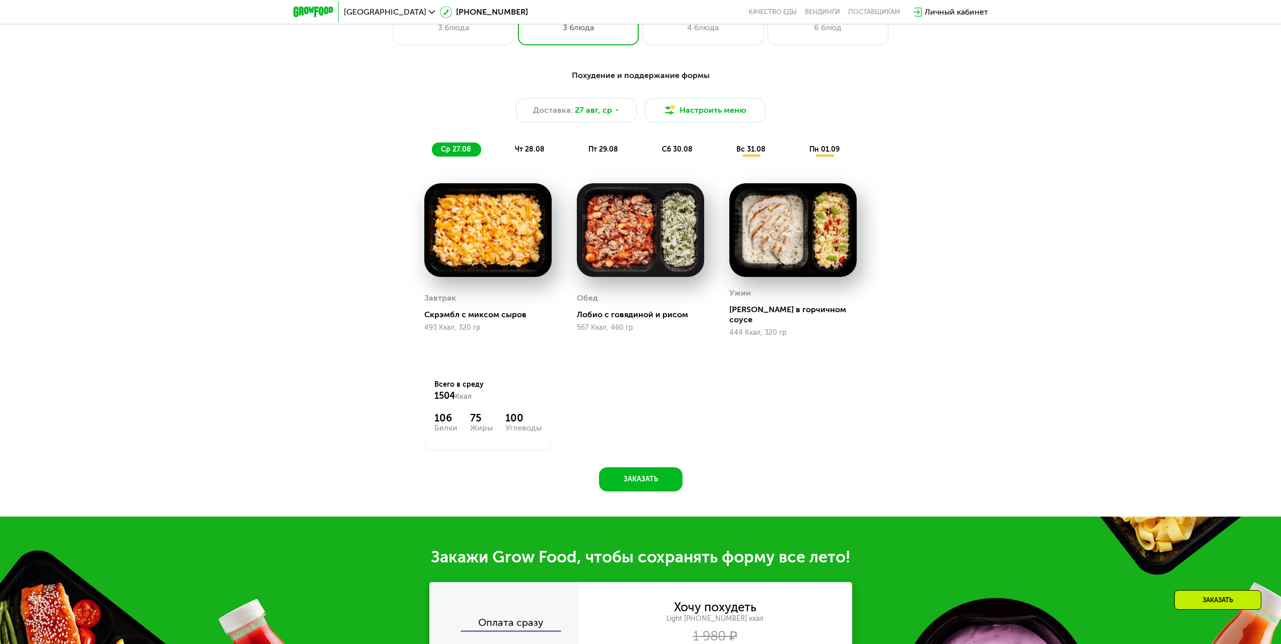
click at [579, 146] on div "чт 28.08" at bounding box center [603, 149] width 49 height 14
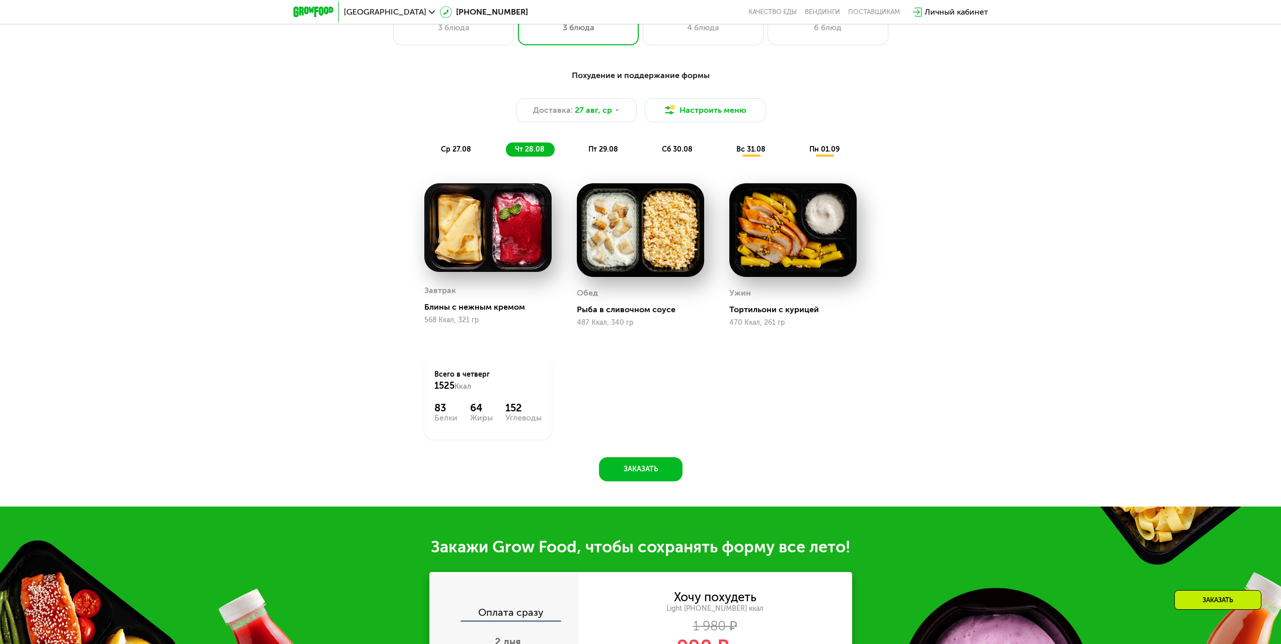
click at [653, 147] on div "пт 29.08" at bounding box center [678, 149] width 50 height 14
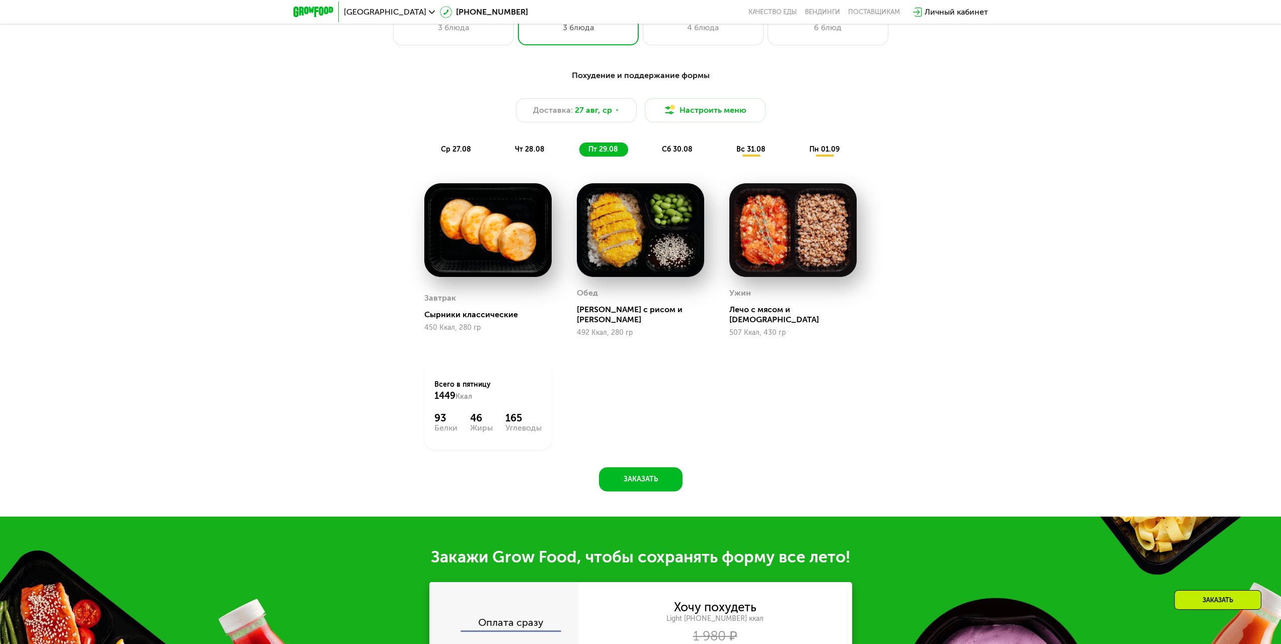
click at [687, 149] on span "сб 30.08" at bounding box center [677, 149] width 31 height 9
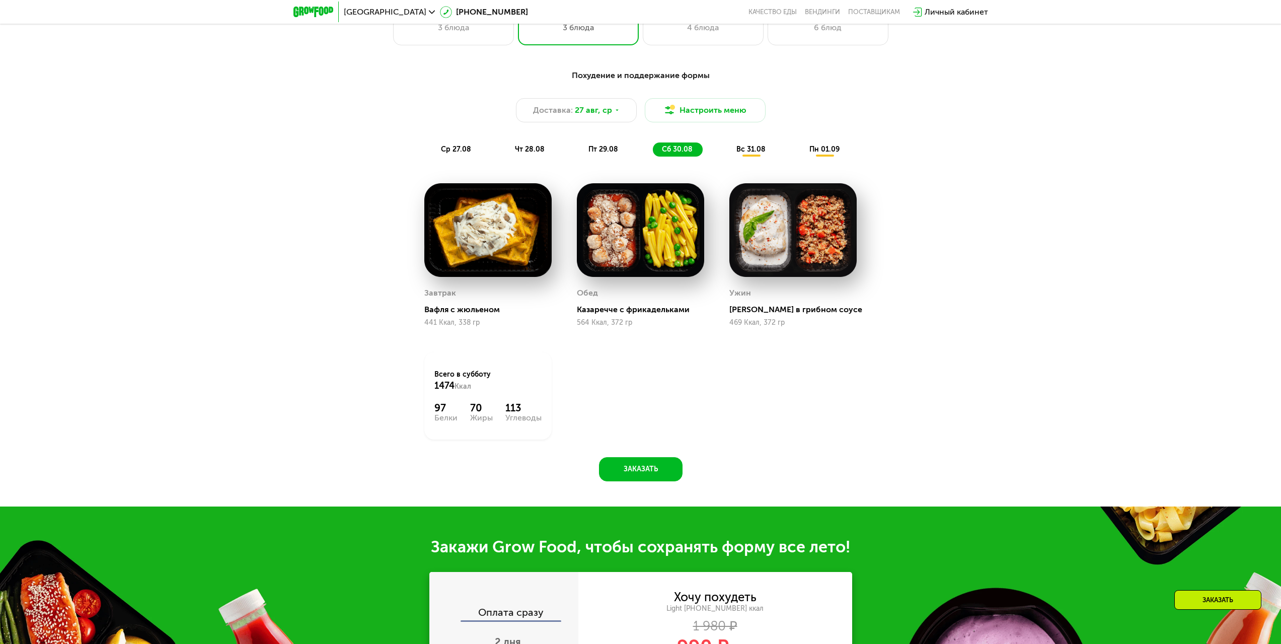
click at [747, 143] on div "Похудение и поддержание формы Доставка: [DATE] Настроить меню ср 27.08 чт 28.08…" at bounding box center [641, 112] width 596 height 87
click at [749, 148] on span "вс 31.08" at bounding box center [750, 149] width 29 height 9
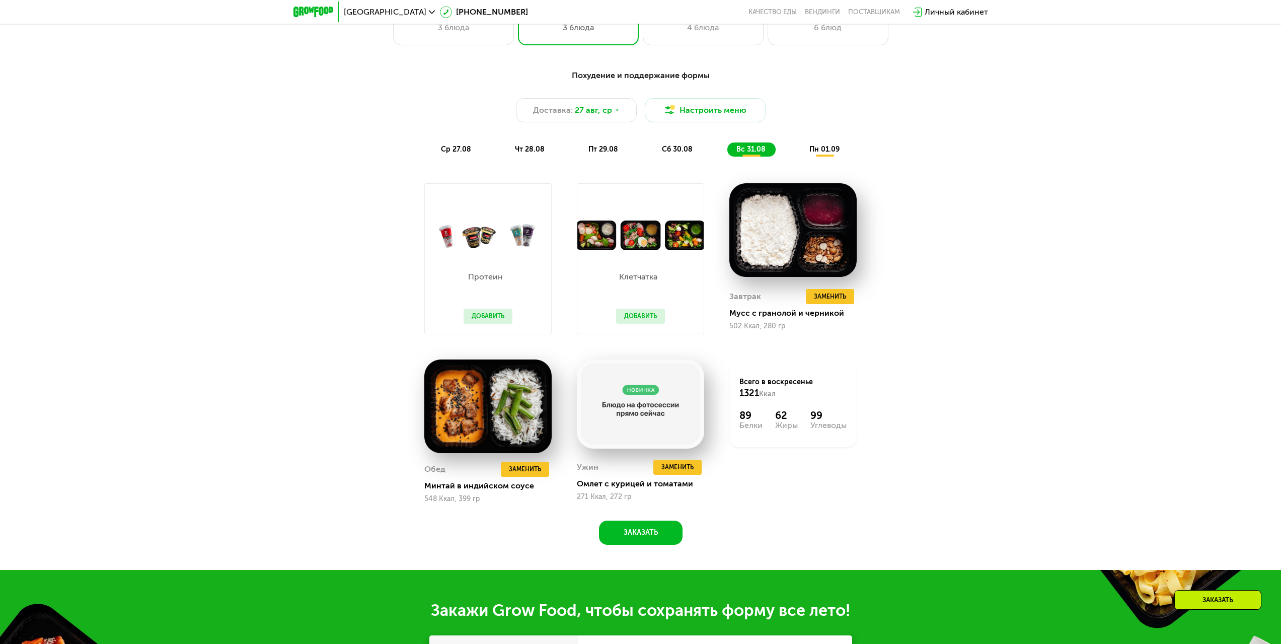
click at [829, 152] on span "пн 01.09" at bounding box center [824, 149] width 30 height 9
